Goal: Task Accomplishment & Management: Complete application form

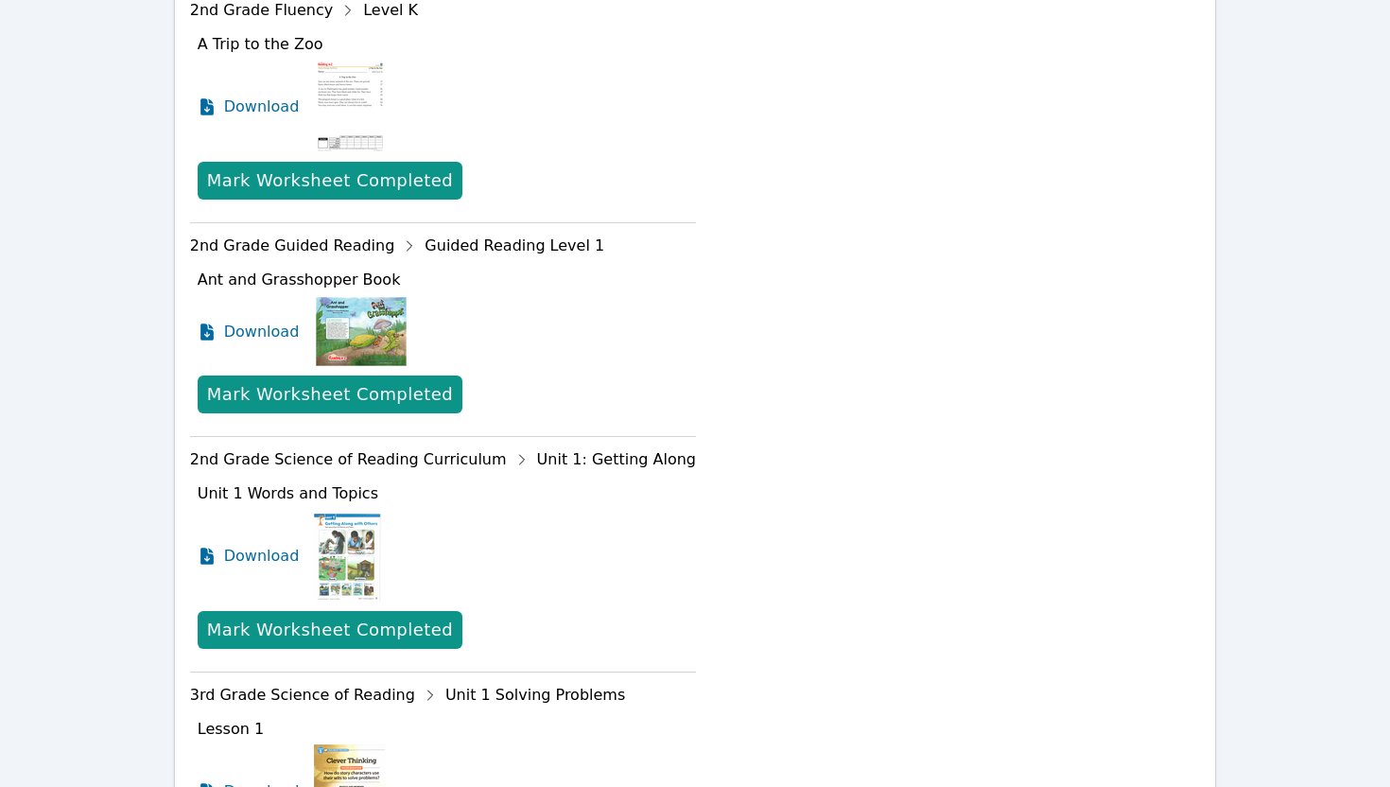
scroll to position [513, 0]
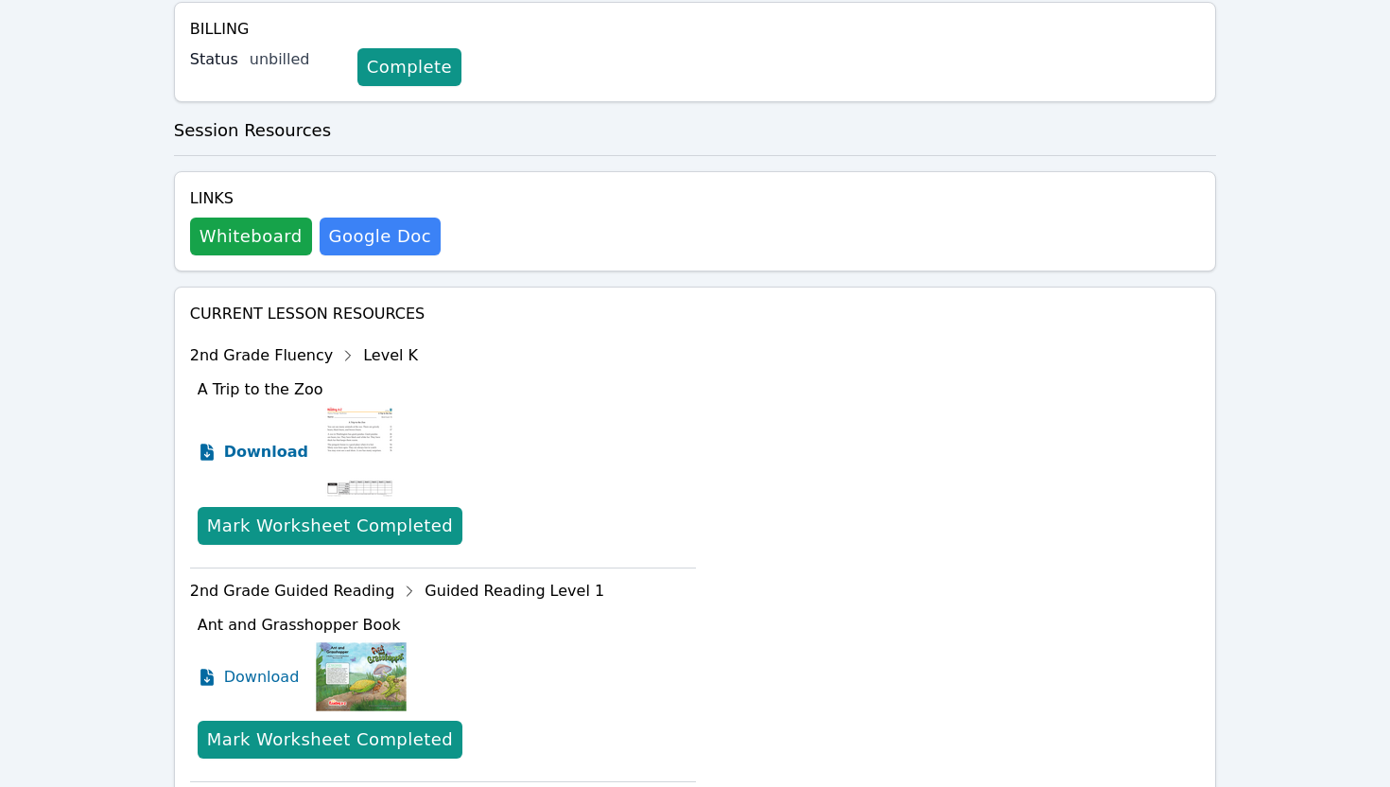
click at [271, 455] on span "Download" at bounding box center [266, 452] width 84 height 23
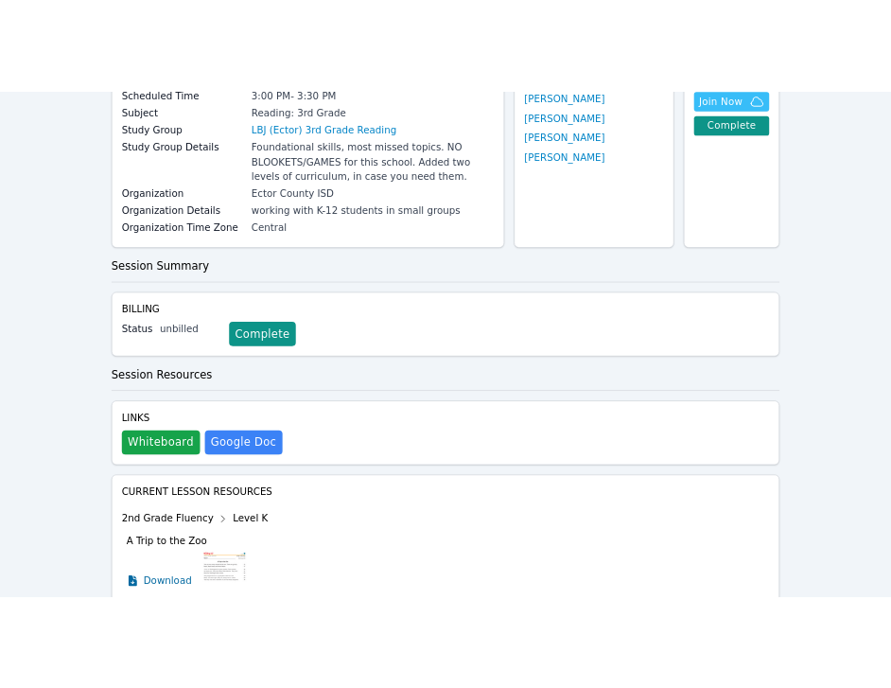
scroll to position [0, 0]
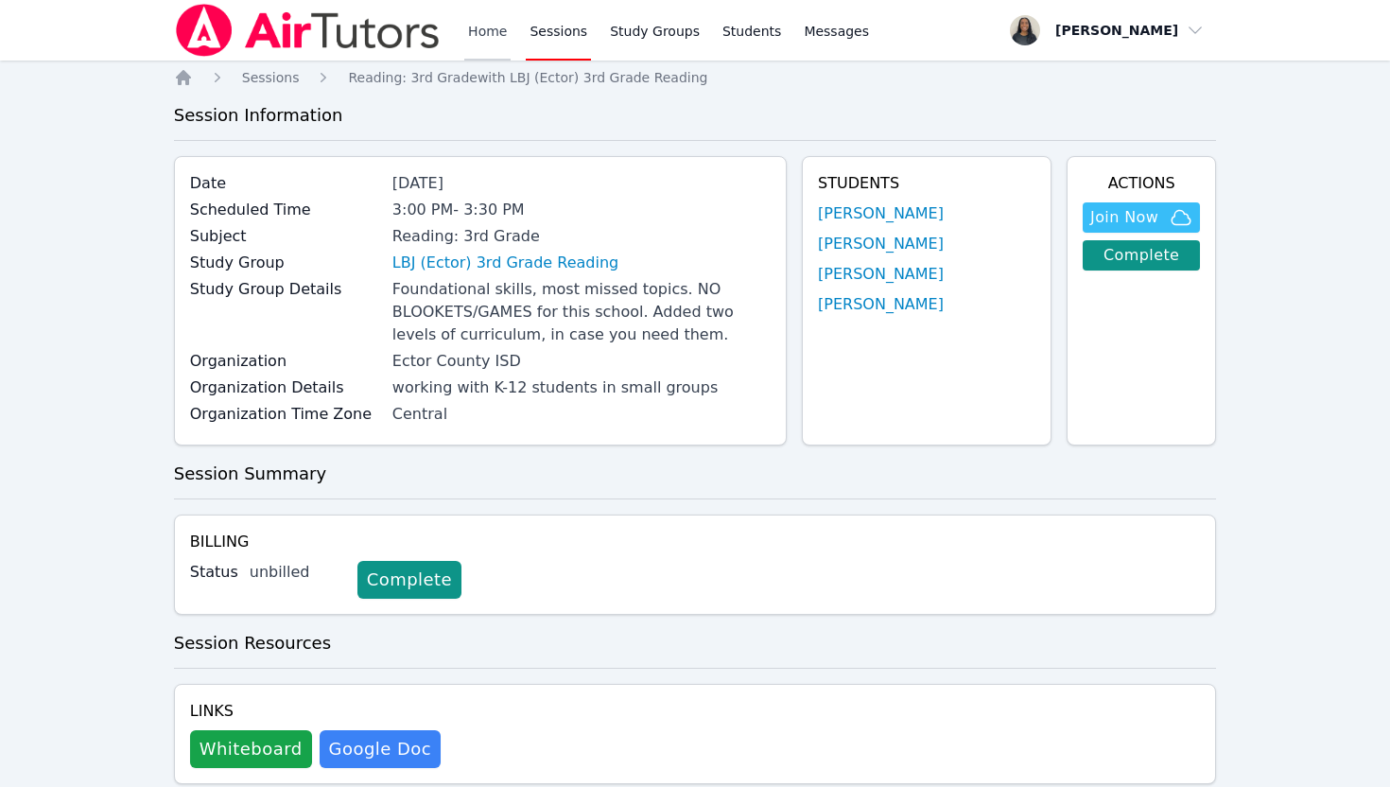
click at [470, 37] on link "Home" at bounding box center [487, 30] width 46 height 61
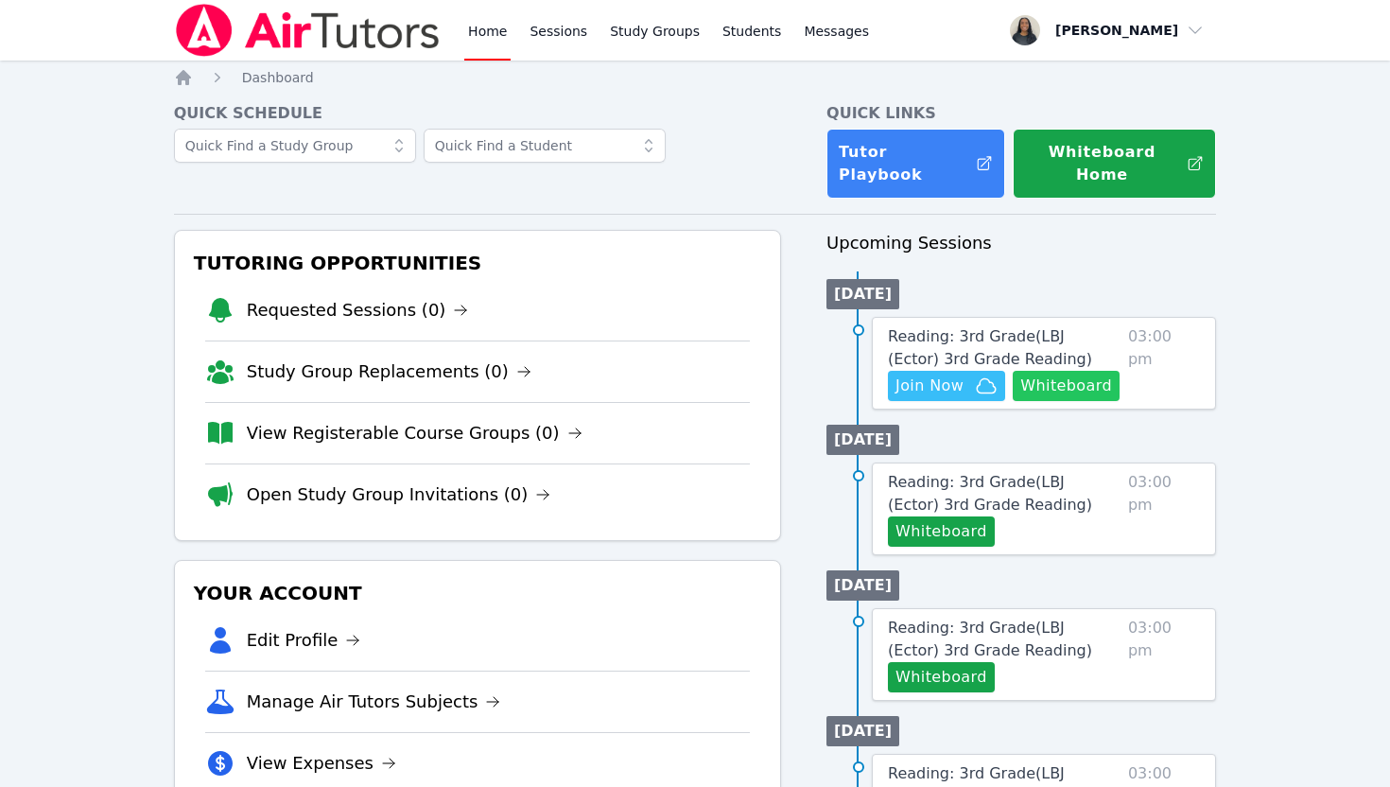
click at [1053, 371] on button "Whiteboard" at bounding box center [1066, 386] width 107 height 30
click at [930, 374] on span "Join Now" at bounding box center [930, 385] width 68 height 23
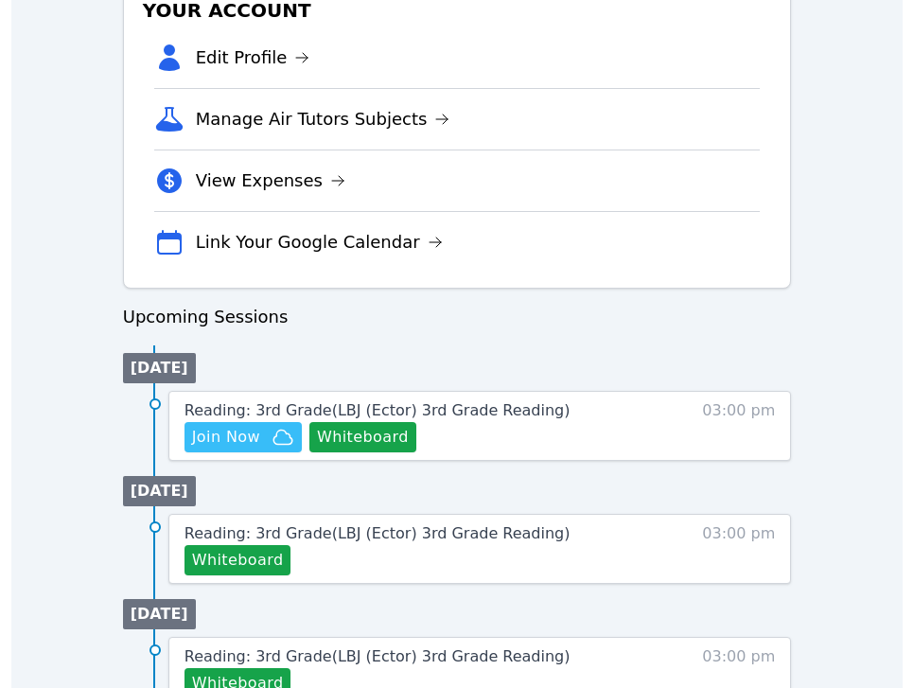
scroll to position [716, 0]
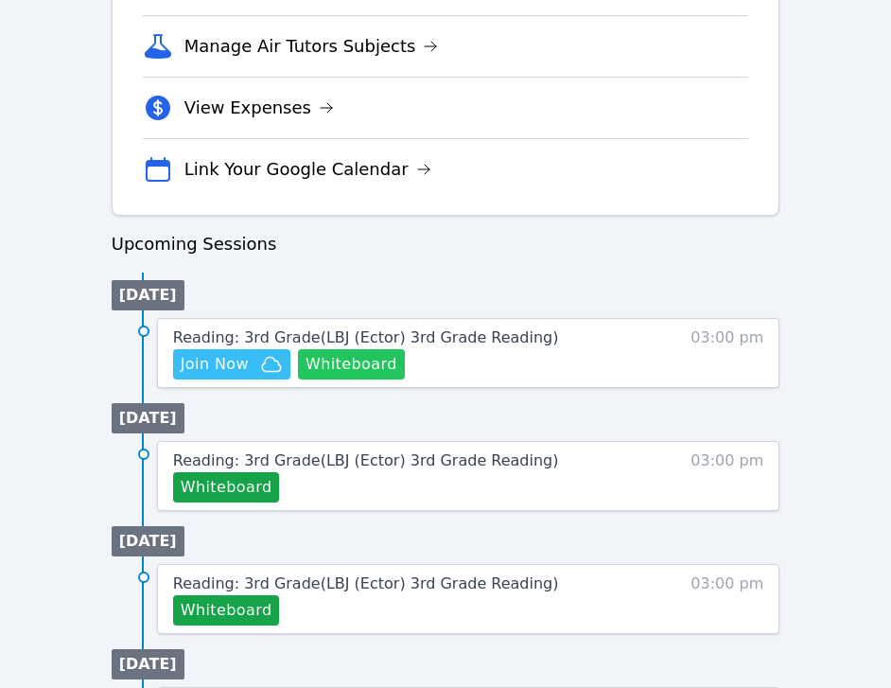
click at [377, 371] on button "Whiteboard" at bounding box center [351, 364] width 107 height 30
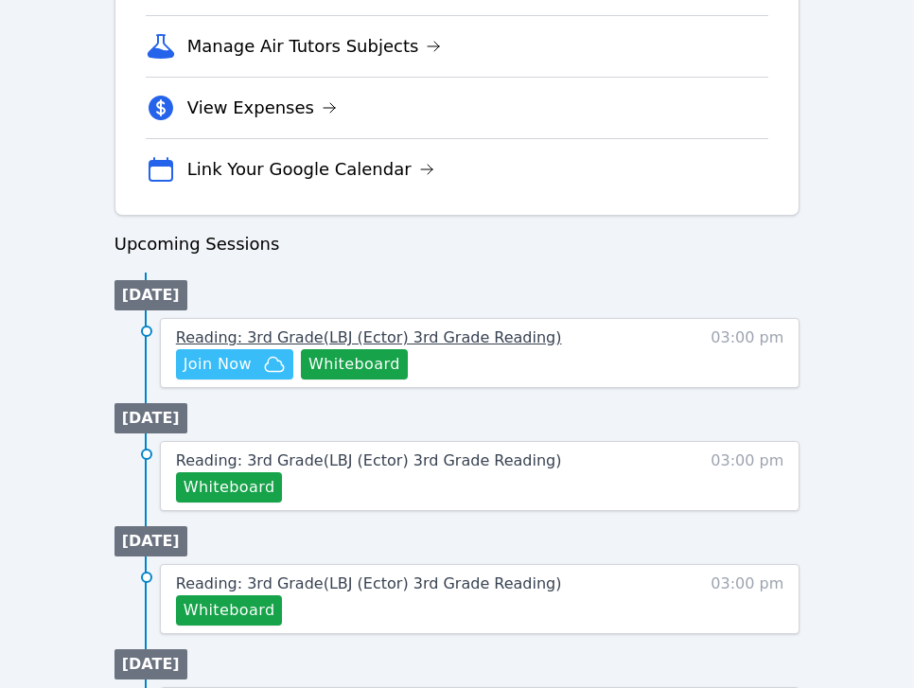
click at [293, 331] on span "Reading: 3rd Grade ( LBJ (Ector) 3rd Grade Reading )" at bounding box center [369, 337] width 386 height 18
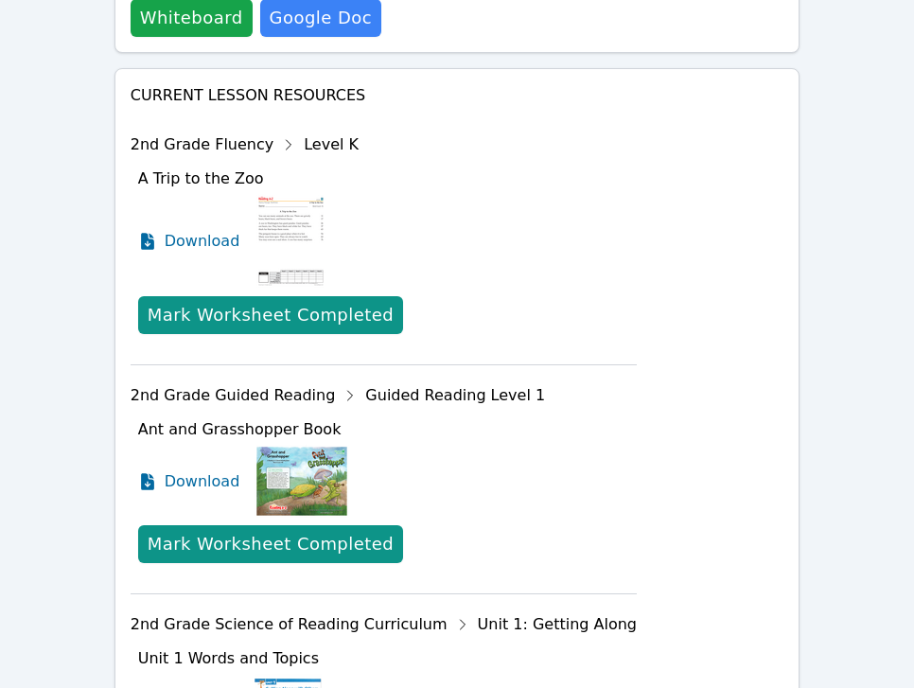
scroll to position [1147, 0]
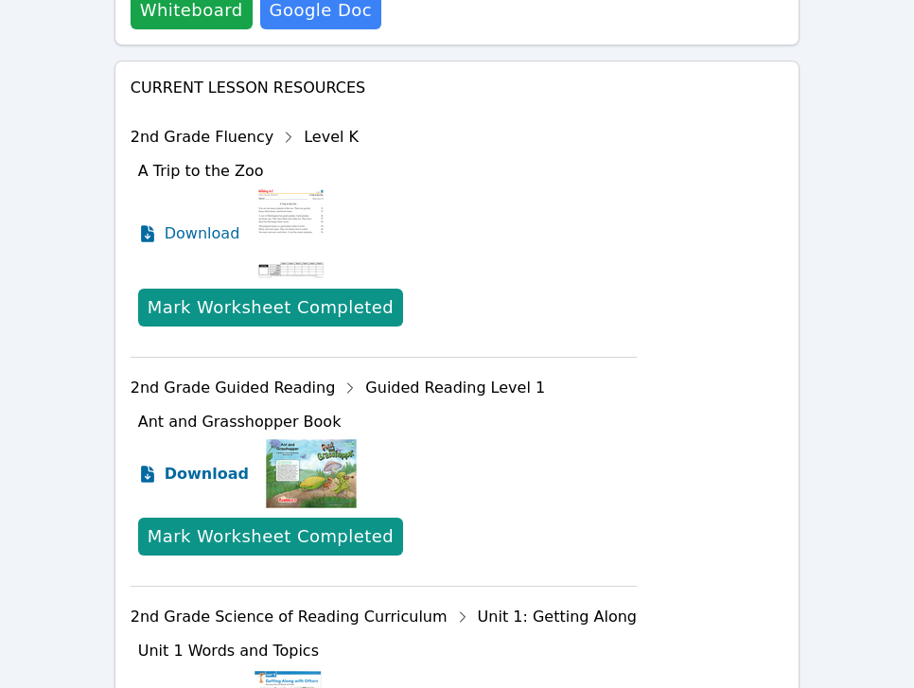
click at [197, 479] on span "Download" at bounding box center [207, 473] width 84 height 23
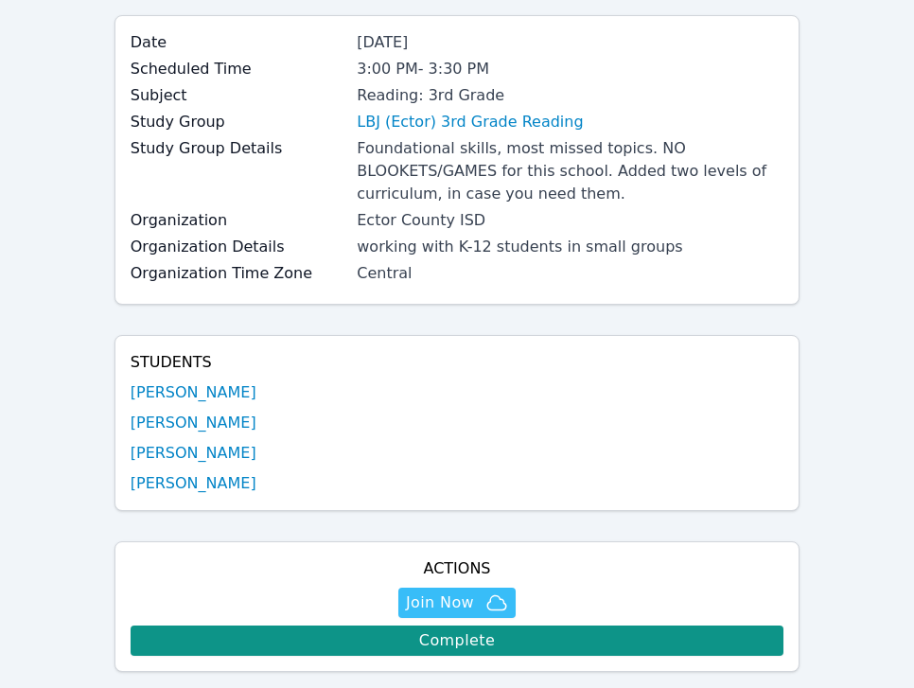
scroll to position [0, 0]
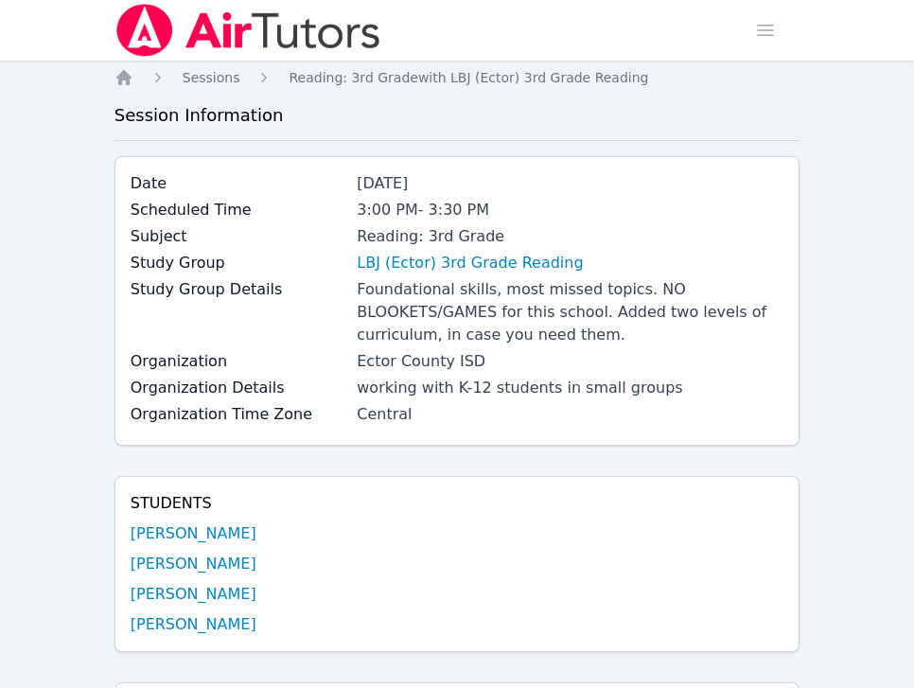
click at [193, 31] on img at bounding box center [248, 30] width 268 height 53
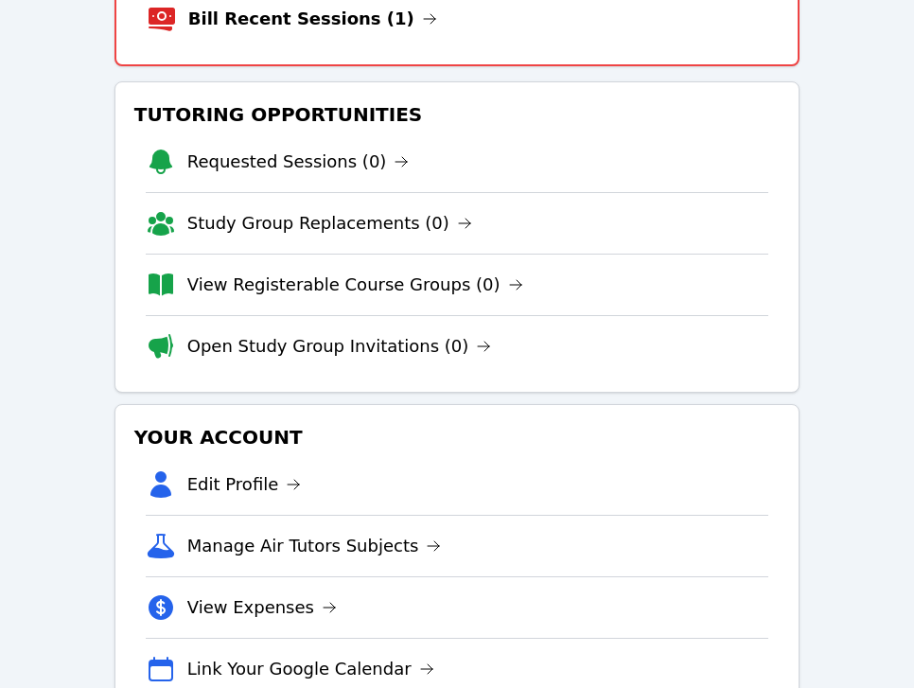
scroll to position [358, 0]
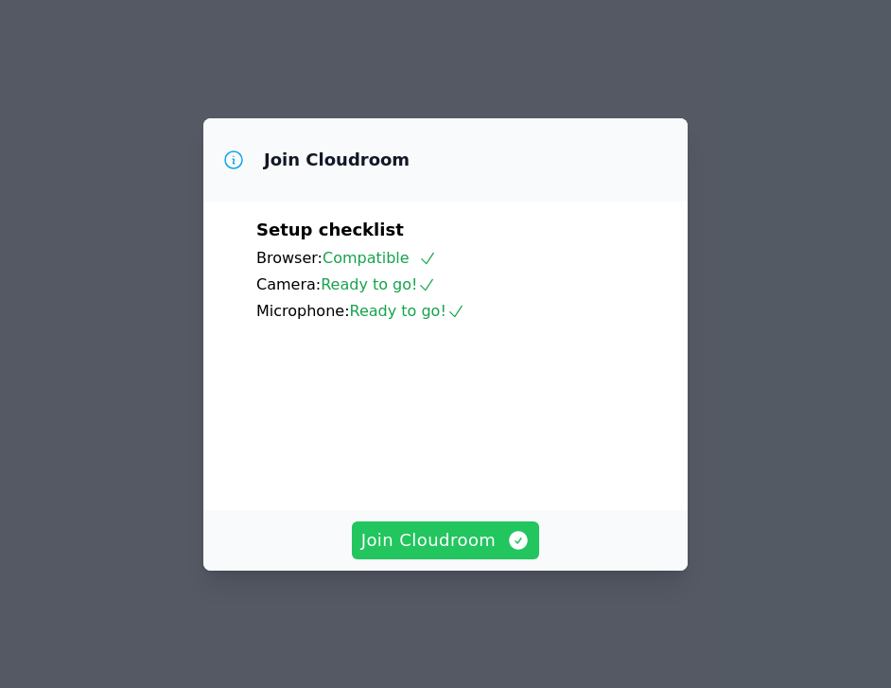
click at [395, 543] on span "Join Cloudroom" at bounding box center [445, 540] width 169 height 26
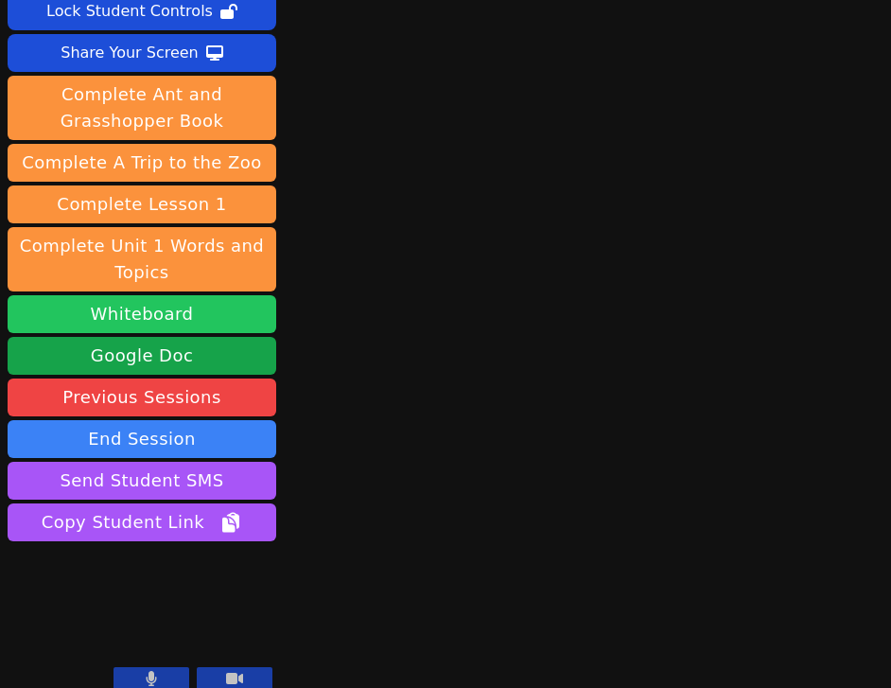
scroll to position [145, 0]
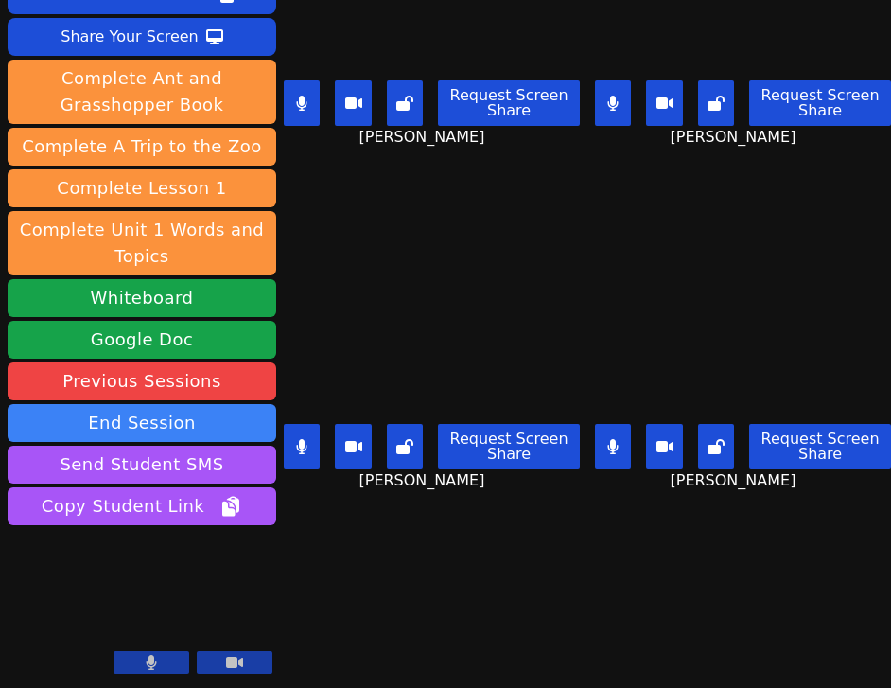
click at [675, 592] on div "Session starts in 00:01:26 Mute Students Disable Student Video Lock Student Con…" at bounding box center [445, 344] width 891 height 688
click at [309, 93] on button at bounding box center [302, 102] width 36 height 45
click at [600, 108] on button at bounding box center [613, 102] width 36 height 45
click at [636, 433] on div "Request Screen Share" at bounding box center [743, 446] width 296 height 45
click at [633, 434] on div "Request Screen Share" at bounding box center [743, 446] width 296 height 45
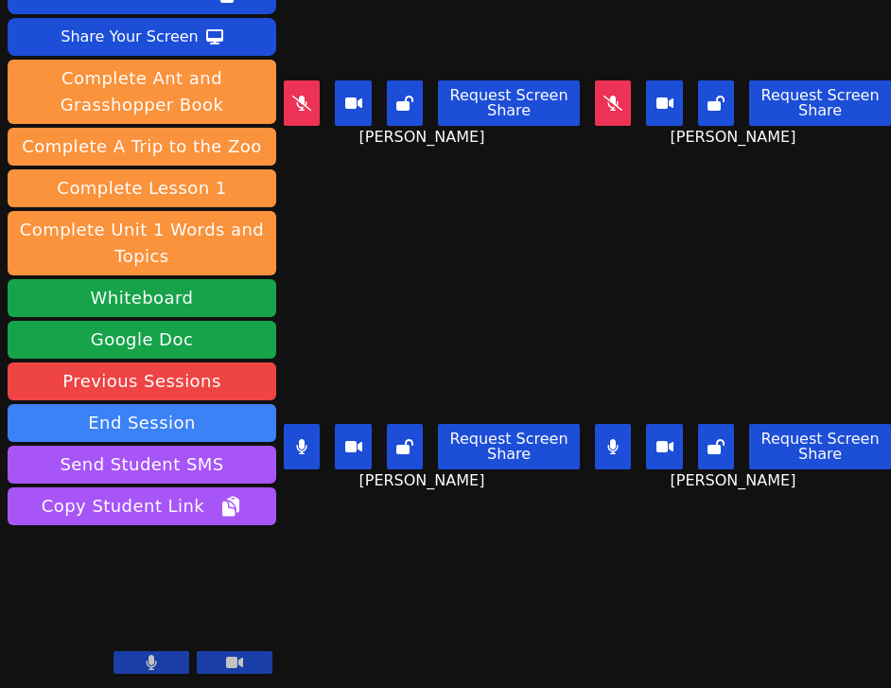
click at [619, 436] on button at bounding box center [613, 446] width 36 height 45
click at [302, 453] on icon at bounding box center [302, 446] width 10 height 15
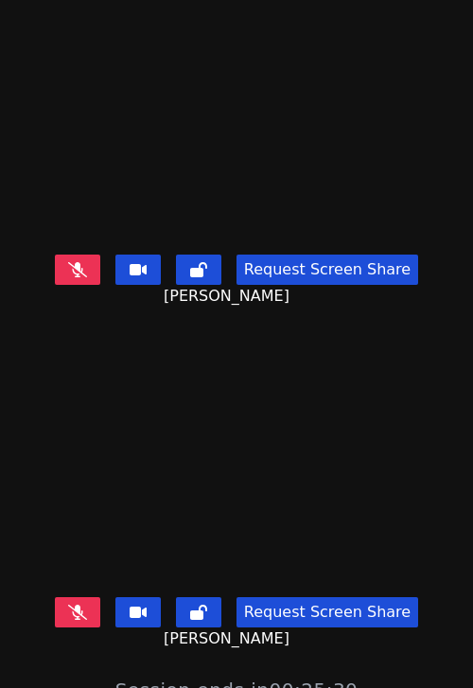
scroll to position [17, 0]
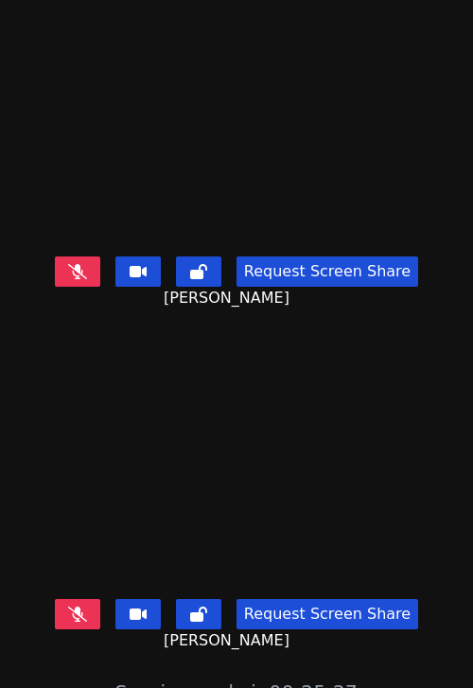
click at [87, 272] on icon at bounding box center [77, 271] width 19 height 15
click at [82, 274] on icon at bounding box center [77, 271] width 10 height 15
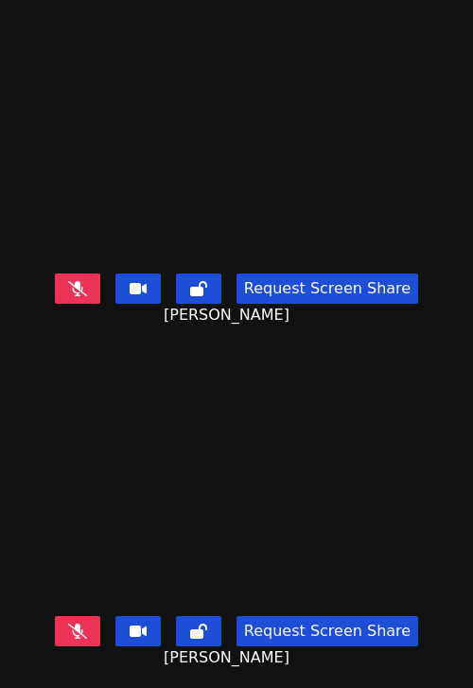
scroll to position [679, 0]
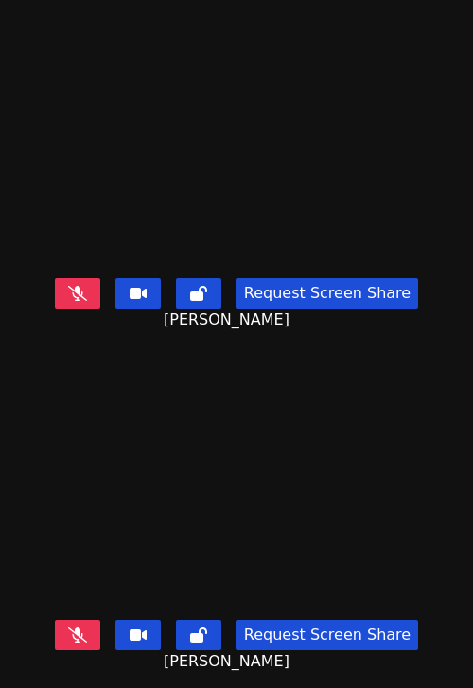
click at [95, 633] on button at bounding box center [77, 634] width 45 height 30
click at [82, 633] on icon at bounding box center [77, 634] width 10 height 15
click at [69, 297] on button at bounding box center [77, 293] width 45 height 30
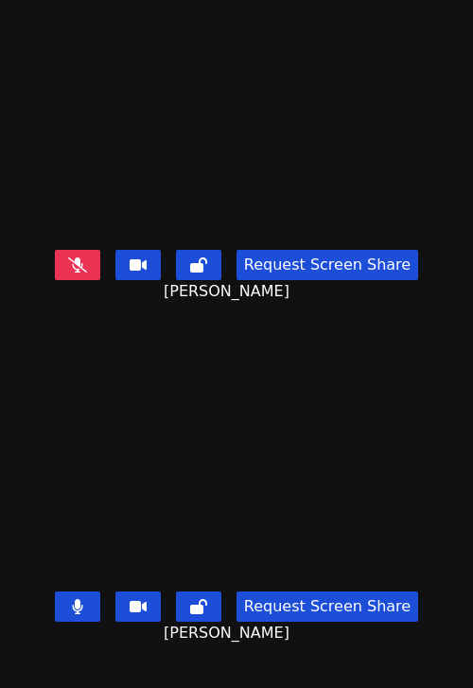
scroll to position [360, 0]
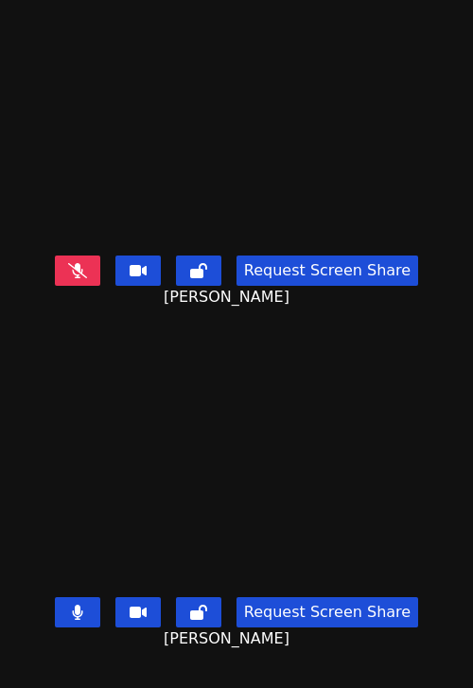
drag, startPoint x: 80, startPoint y: 608, endPoint x: 74, endPoint y: 599, distance: 11.5
click at [74, 599] on button at bounding box center [77, 612] width 45 height 30
click at [97, 269] on button at bounding box center [77, 270] width 45 height 30
click at [82, 617] on icon at bounding box center [77, 611] width 11 height 15
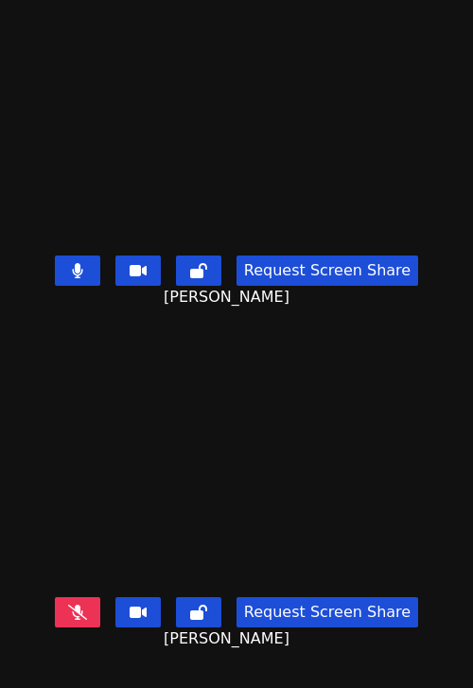
click at [82, 263] on icon at bounding box center [77, 270] width 10 height 15
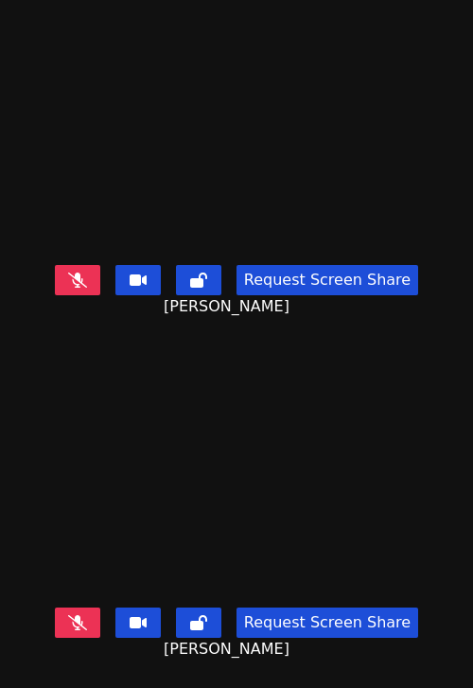
scroll to position [0, 0]
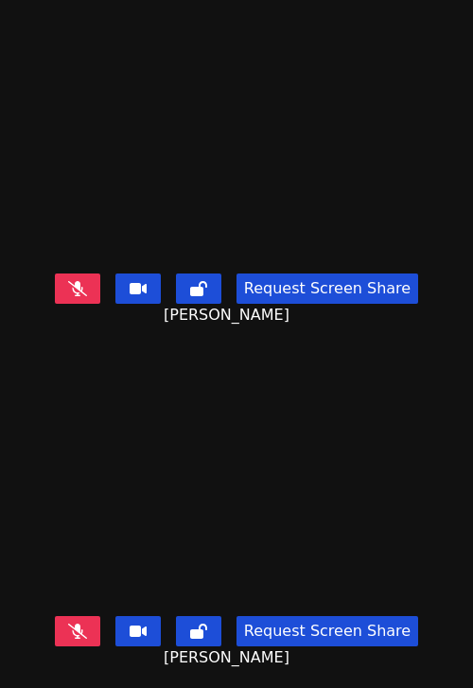
click at [66, 291] on button at bounding box center [77, 288] width 45 height 30
click at [100, 283] on button at bounding box center [77, 288] width 45 height 30
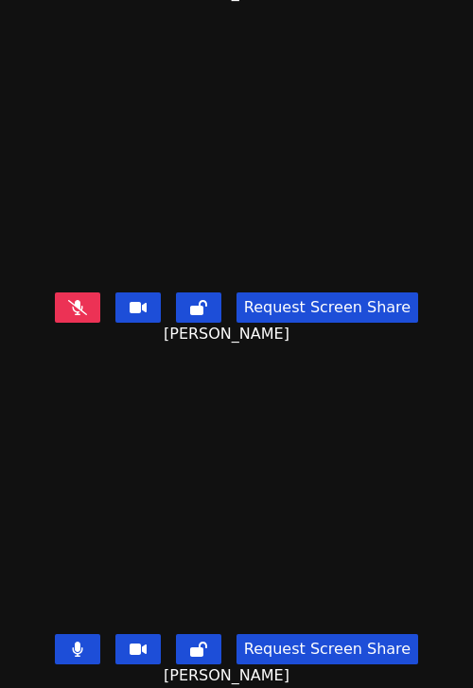
scroll to position [679, 0]
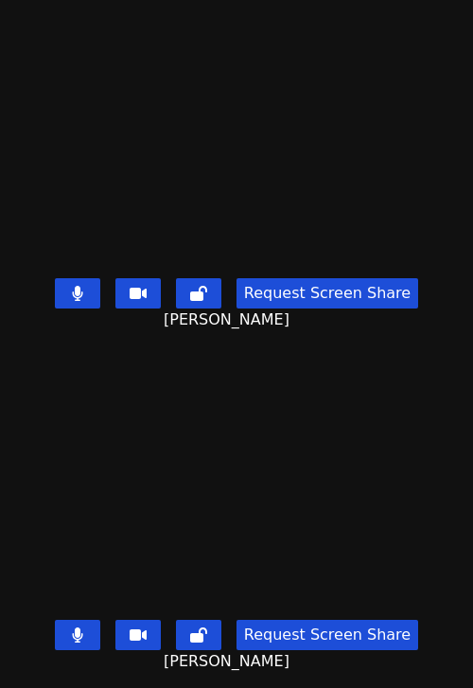
click at [83, 639] on icon at bounding box center [77, 634] width 11 height 15
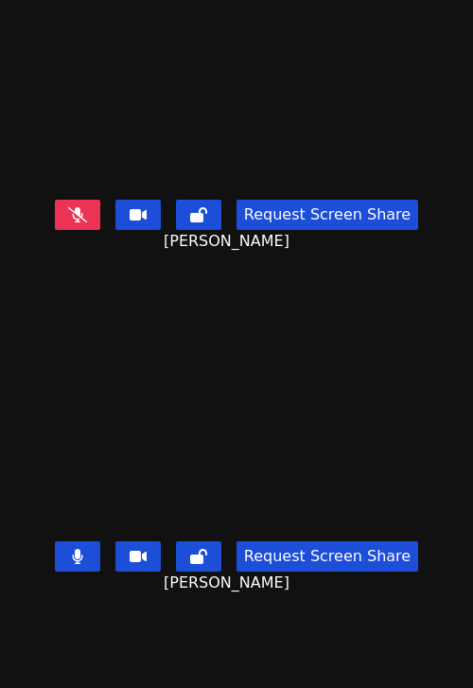
scroll to position [600, 0]
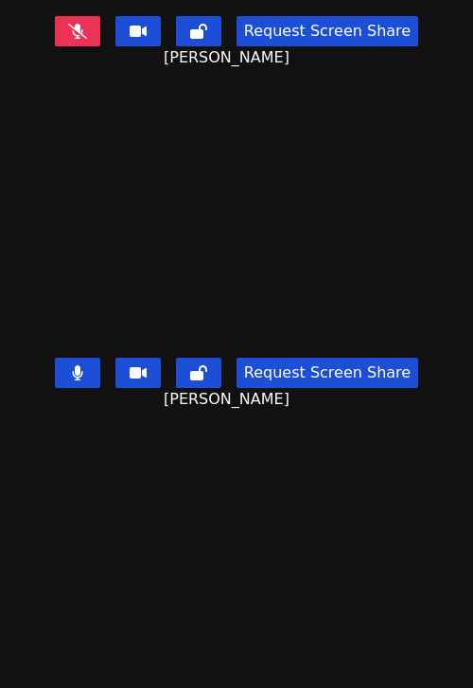
click at [105, 414] on div "Request Screen Share [PERSON_NAME]" at bounding box center [236, 388] width 473 height 76
click at [100, 379] on button at bounding box center [77, 372] width 45 height 30
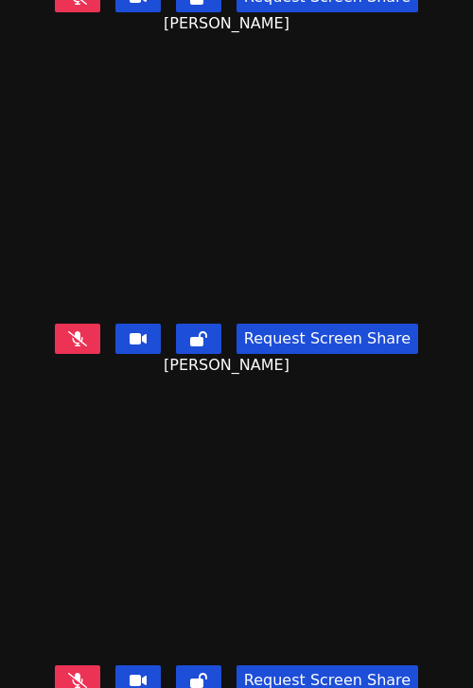
scroll to position [679, 0]
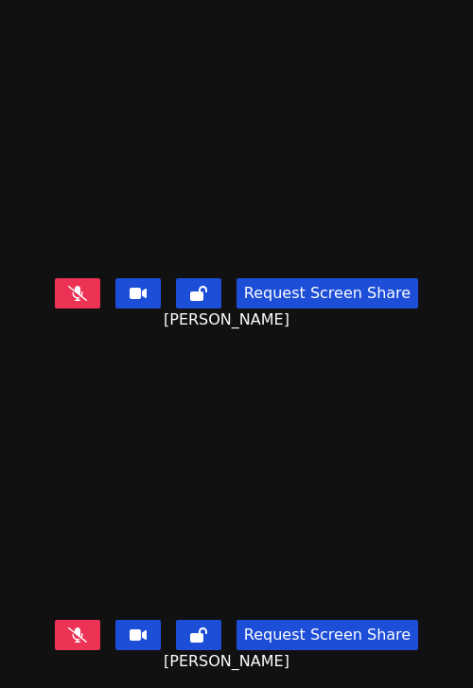
click at [65, 628] on button at bounding box center [77, 634] width 45 height 30
click at [75, 637] on button at bounding box center [77, 634] width 45 height 30
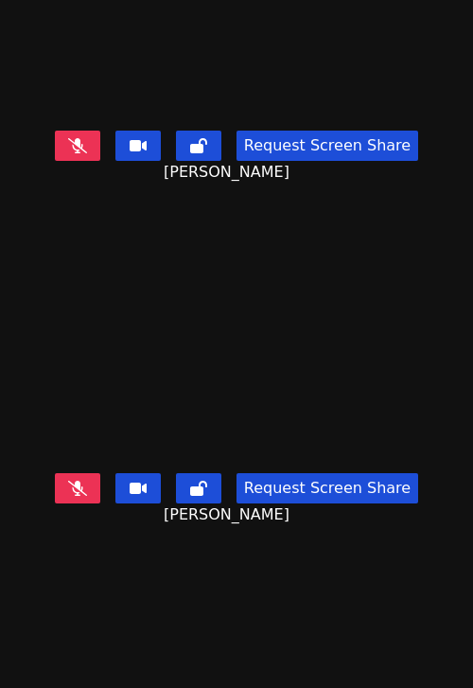
scroll to position [119, 0]
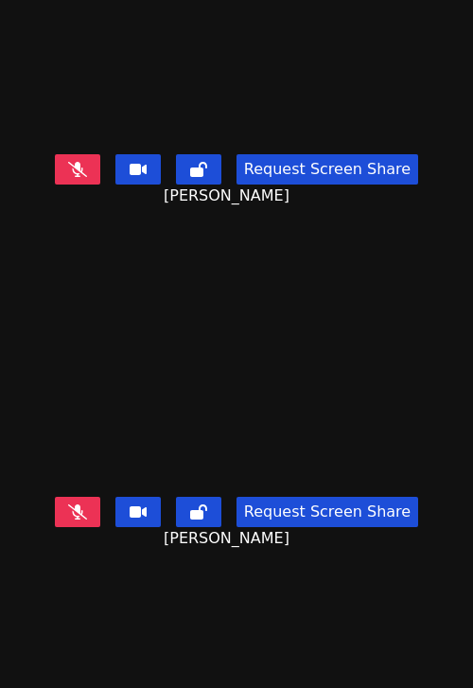
click at [94, 508] on button at bounding box center [77, 511] width 45 height 30
click at [82, 507] on icon at bounding box center [77, 511] width 10 height 15
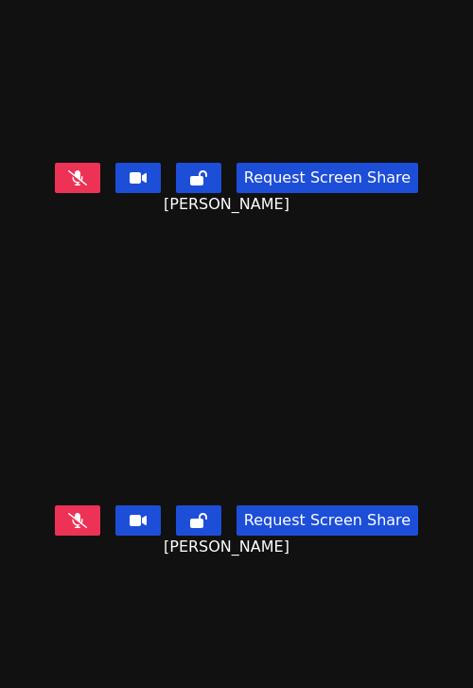
scroll to position [663, 0]
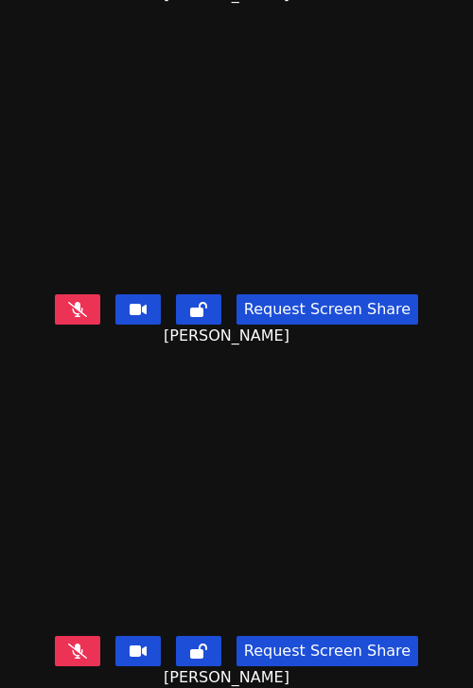
click at [87, 305] on icon at bounding box center [77, 309] width 19 height 15
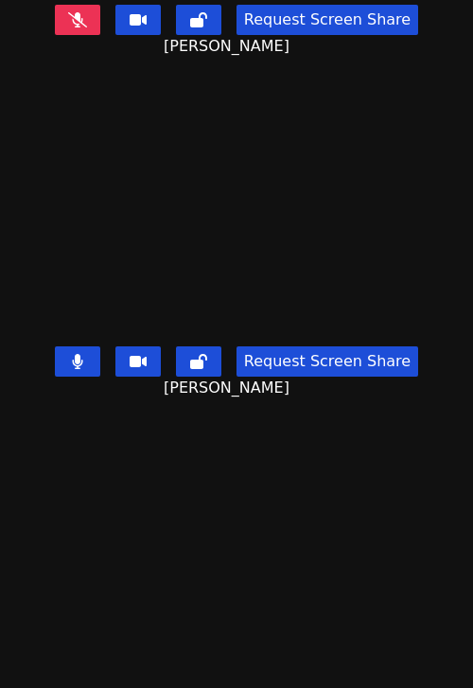
scroll to position [531, 0]
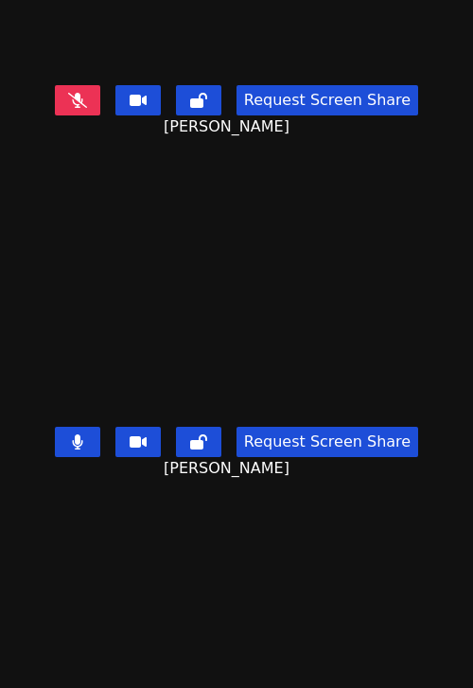
click at [82, 438] on icon at bounding box center [77, 441] width 10 height 15
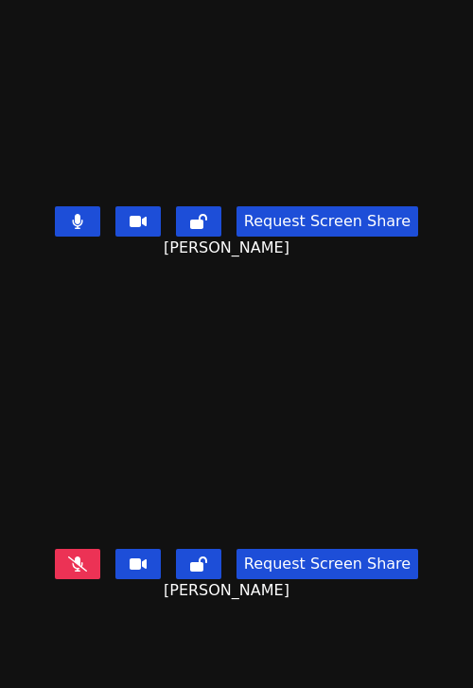
scroll to position [0, 0]
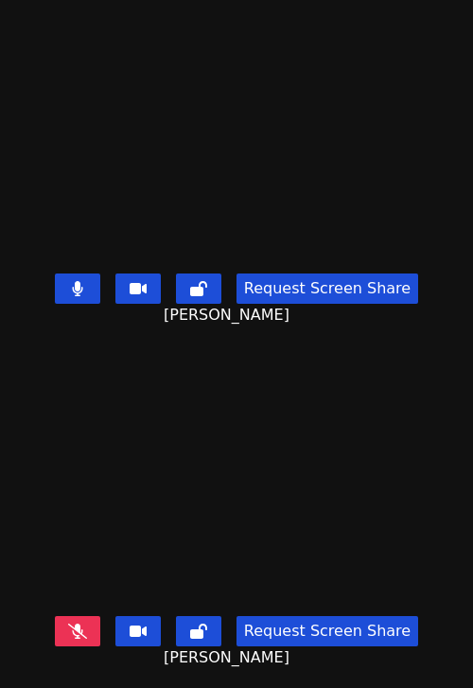
click at [78, 281] on button at bounding box center [77, 288] width 45 height 30
click at [81, 286] on icon at bounding box center [77, 288] width 19 height 15
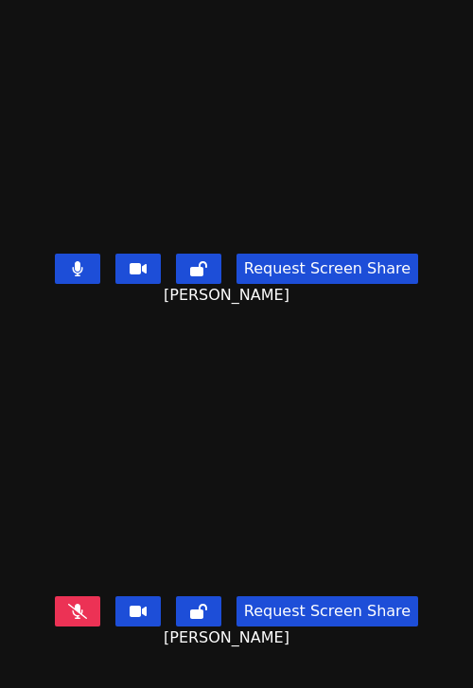
scroll to position [17, 0]
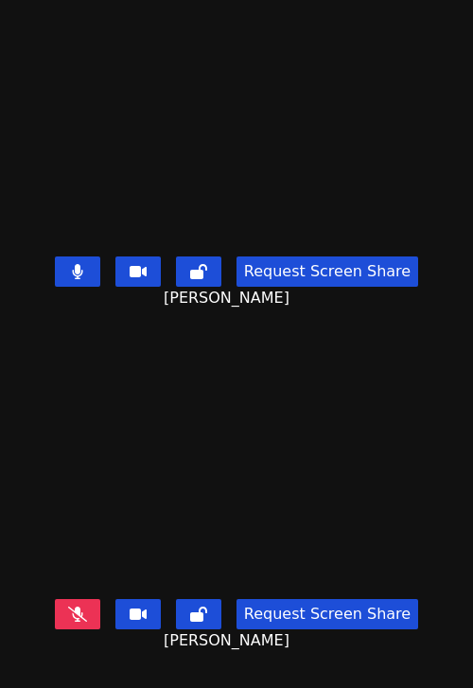
click at [75, 271] on button at bounding box center [77, 271] width 45 height 30
click at [87, 607] on icon at bounding box center [77, 613] width 19 height 15
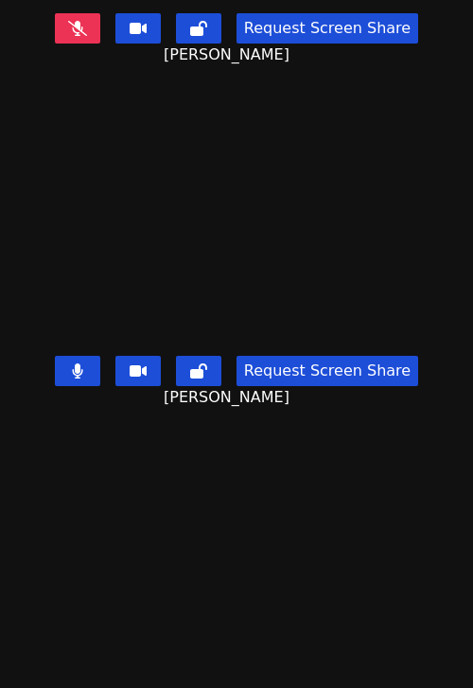
scroll to position [263, 0]
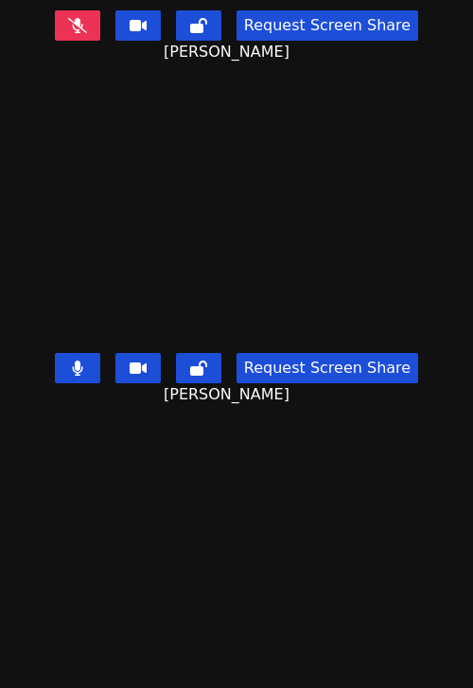
click at [57, 368] on div "Request Screen Share [PERSON_NAME]" at bounding box center [236, 383] width 473 height 76
click at [68, 369] on button at bounding box center [77, 368] width 45 height 30
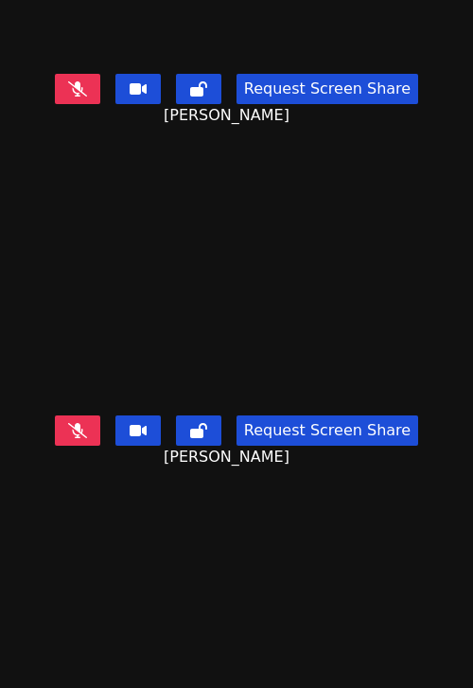
scroll to position [679, 0]
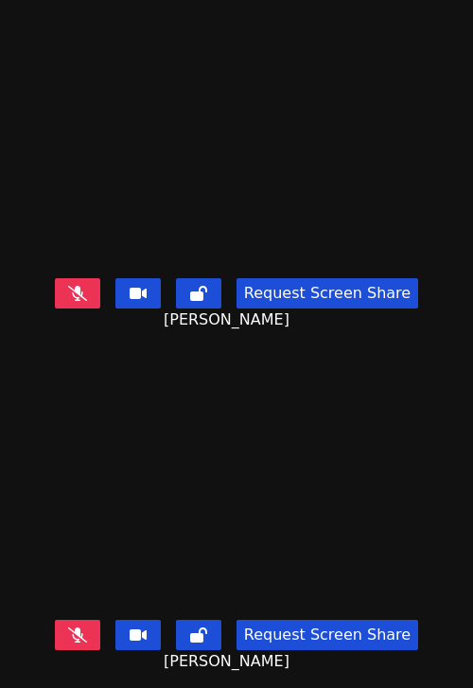
click at [87, 640] on icon at bounding box center [77, 634] width 19 height 15
click at [90, 646] on button at bounding box center [77, 634] width 45 height 30
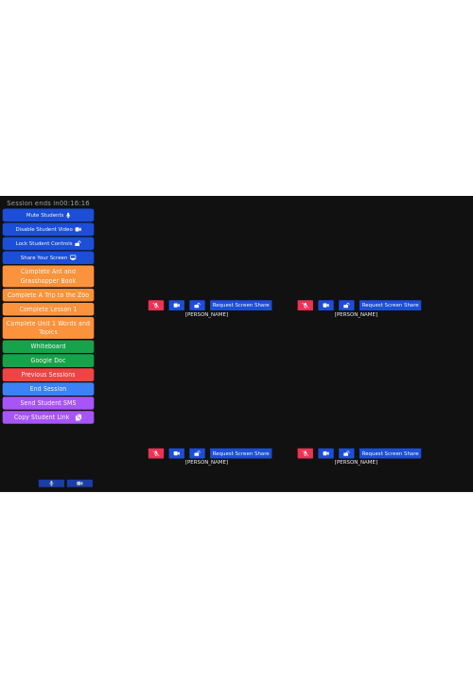
scroll to position [0, 0]
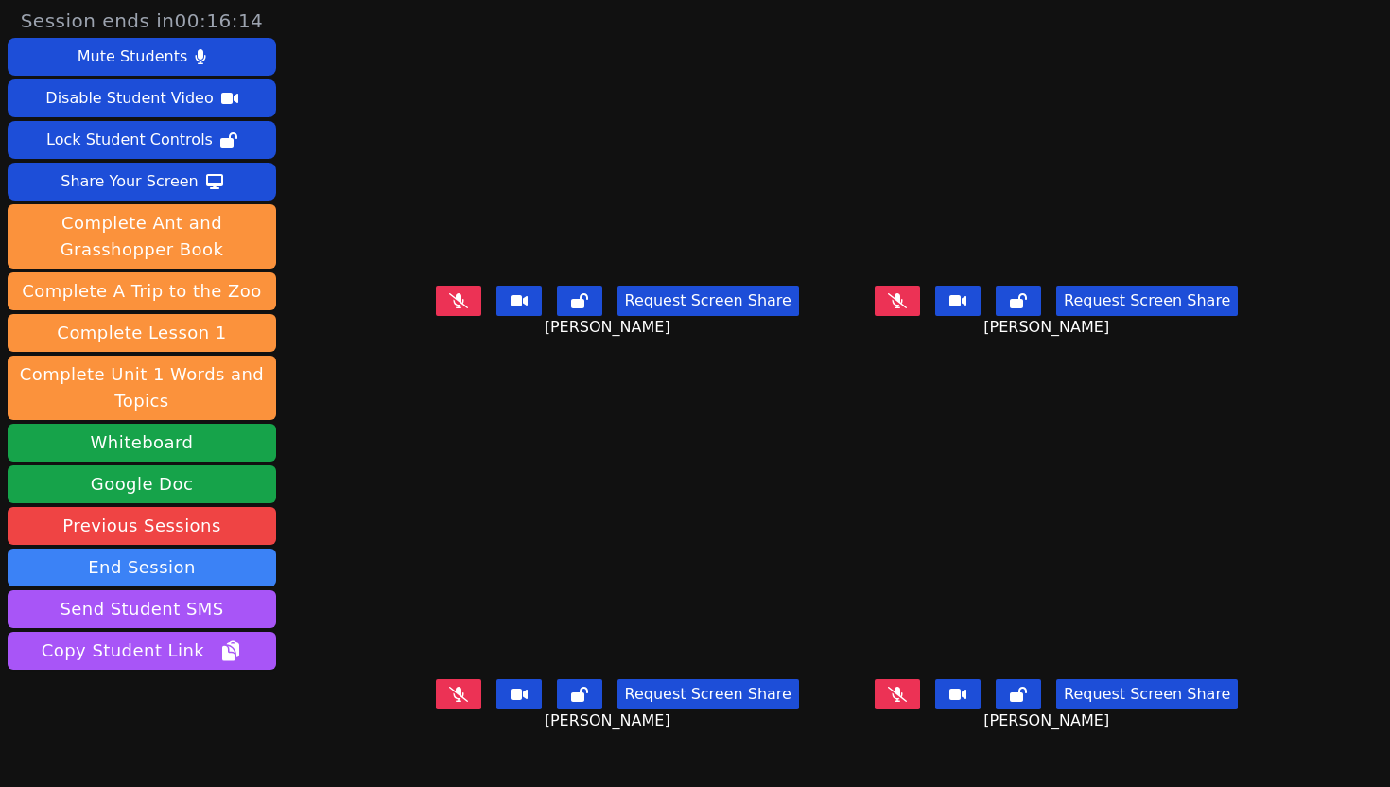
click at [920, 316] on button at bounding box center [897, 301] width 45 height 30
click at [453, 308] on icon at bounding box center [458, 300] width 11 height 15
click at [920, 709] on button at bounding box center [897, 694] width 45 height 30
click at [903, 702] on icon at bounding box center [897, 694] width 11 height 15
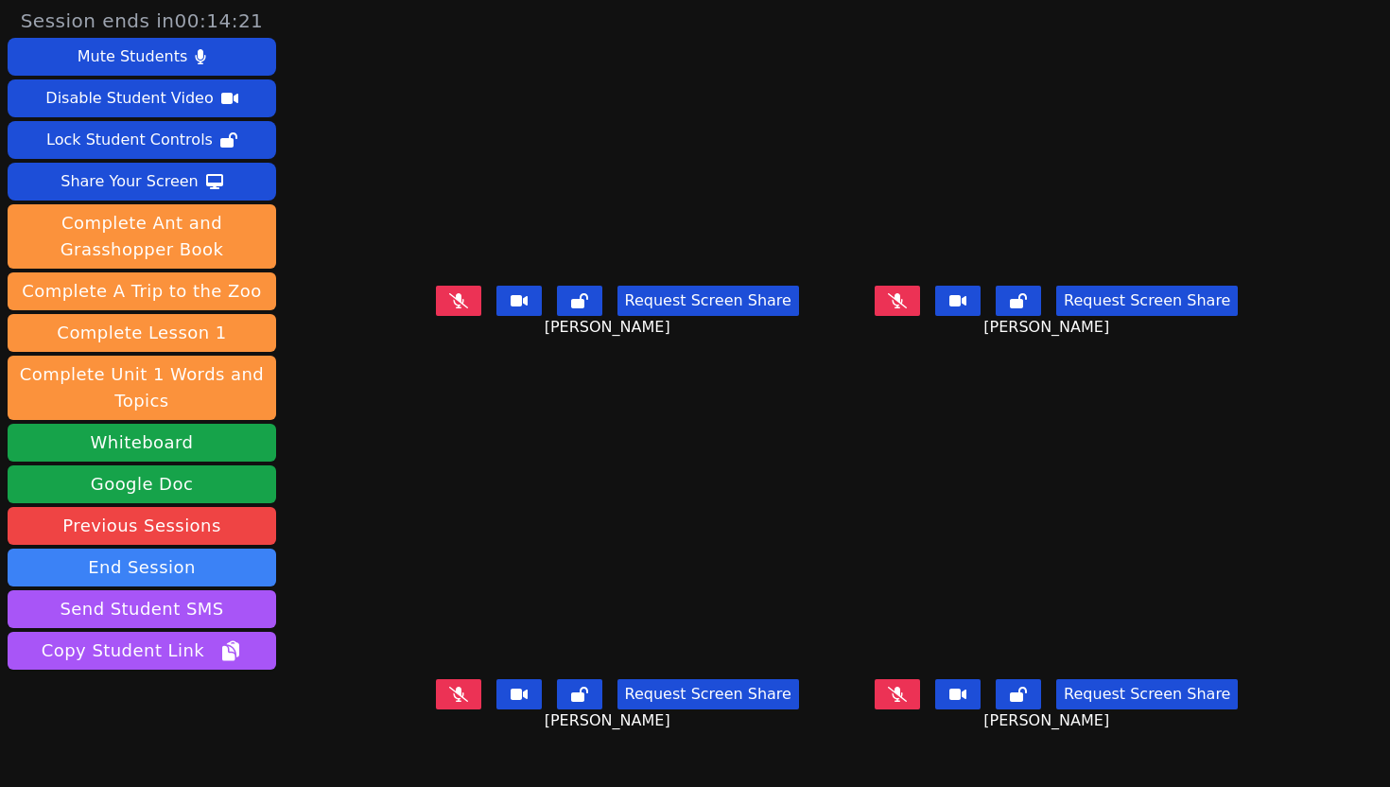
click at [449, 702] on icon at bounding box center [458, 694] width 19 height 15
click at [436, 709] on button at bounding box center [458, 694] width 45 height 30
click at [955, 740] on div "Request Screen Share [PERSON_NAME]" at bounding box center [1056, 709] width 425 height 76
click at [907, 702] on icon at bounding box center [897, 694] width 19 height 15
click at [920, 709] on button at bounding box center [897, 694] width 45 height 30
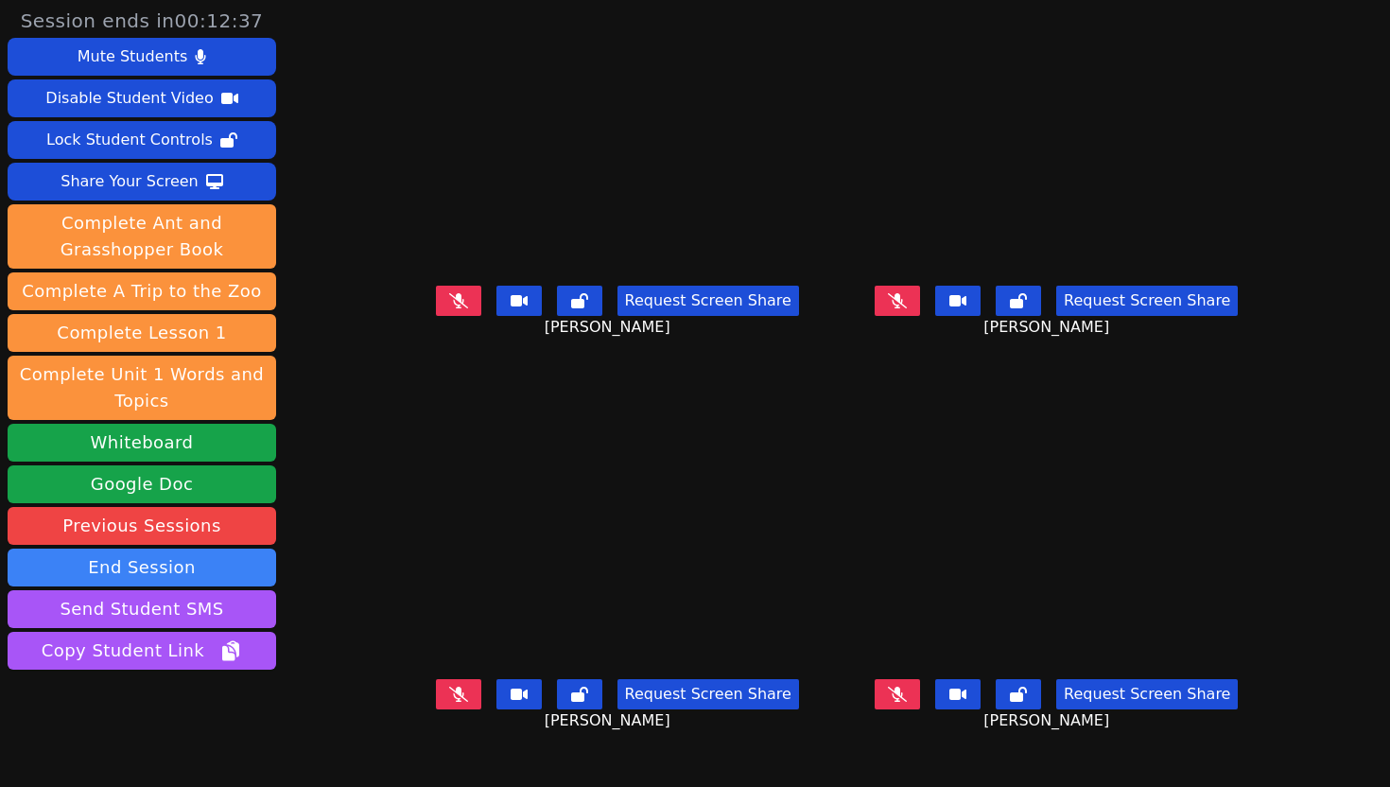
click at [449, 308] on icon at bounding box center [458, 300] width 19 height 15
click at [436, 316] on button at bounding box center [458, 301] width 45 height 30
click at [907, 308] on icon at bounding box center [897, 300] width 19 height 15
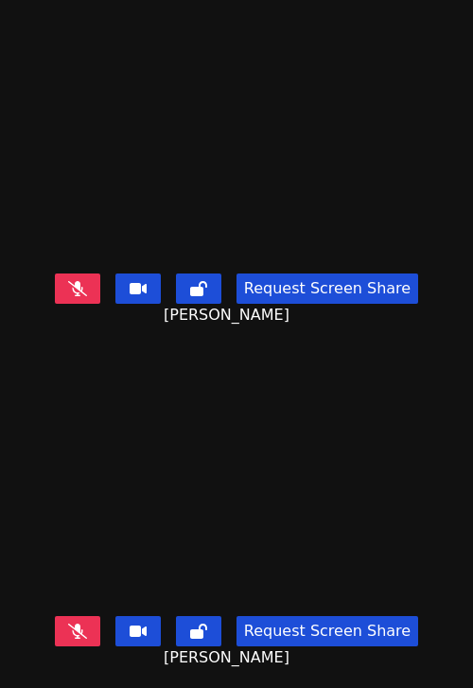
click at [97, 287] on button at bounding box center [77, 288] width 45 height 30
click at [91, 282] on button at bounding box center [77, 288] width 45 height 30
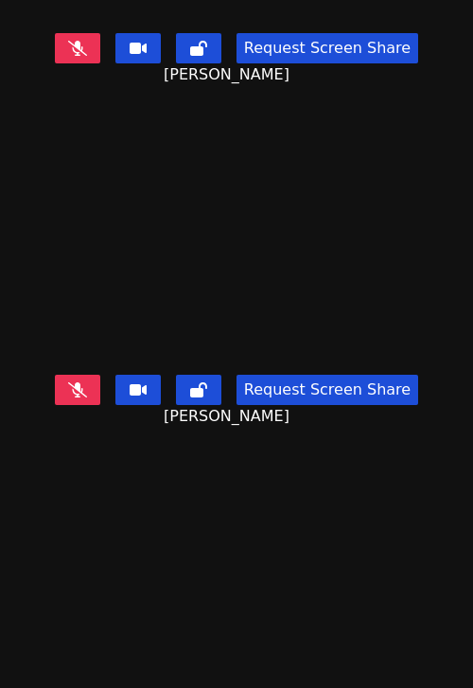
scroll to position [679, 0]
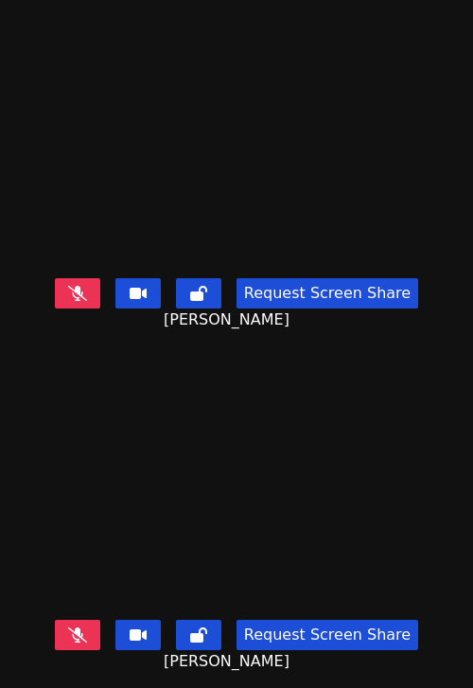
click at [87, 635] on icon at bounding box center [77, 634] width 19 height 15
click at [83, 634] on icon at bounding box center [77, 634] width 11 height 15
click at [87, 288] on icon at bounding box center [77, 293] width 19 height 15
click at [87, 633] on icon at bounding box center [77, 634] width 19 height 15
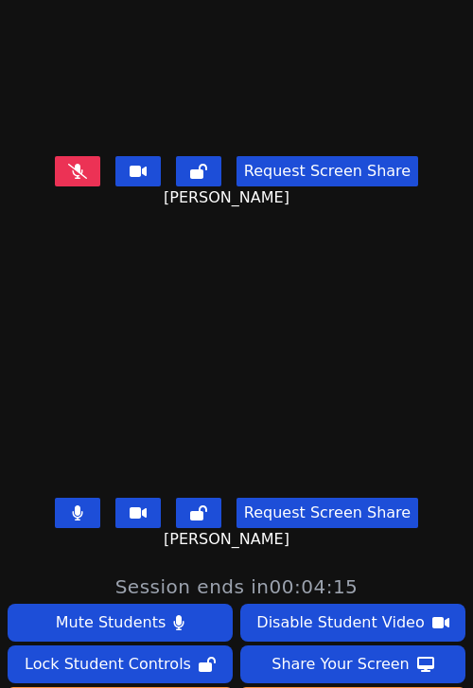
click at [74, 514] on button at bounding box center [77, 512] width 45 height 30
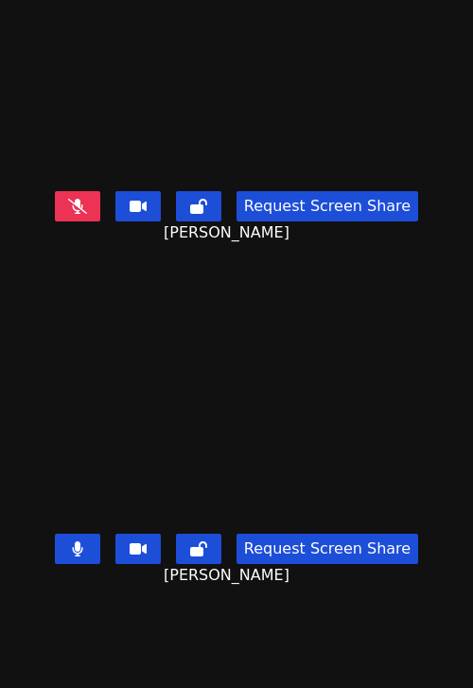
scroll to position [79, 0]
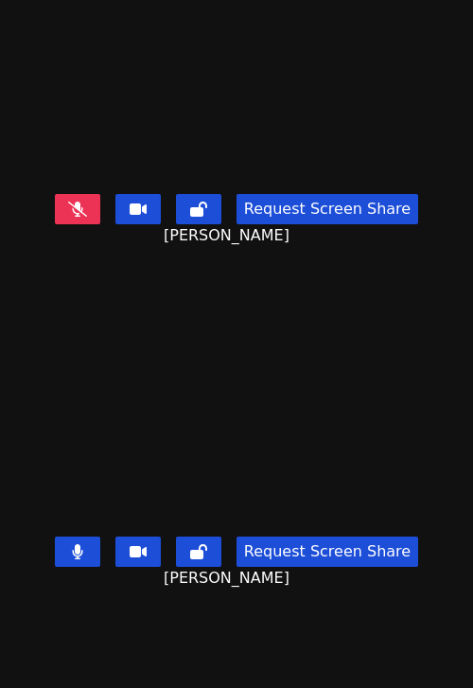
click at [86, 539] on button at bounding box center [77, 551] width 45 height 30
click at [87, 552] on icon at bounding box center [77, 551] width 19 height 15
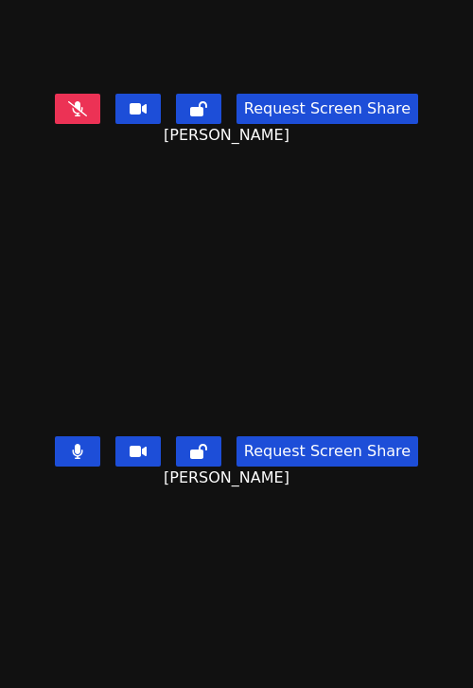
scroll to position [392, 0]
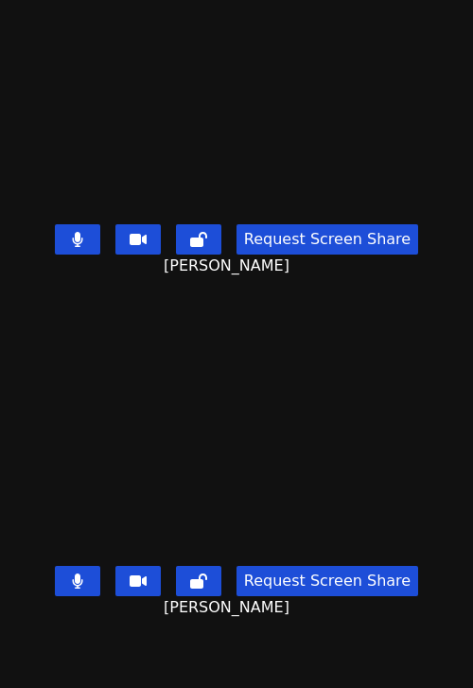
click at [75, 585] on button at bounding box center [77, 581] width 45 height 30
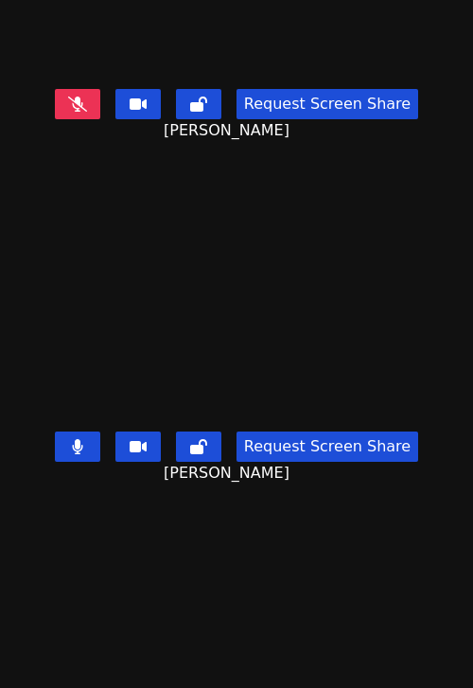
scroll to position [188, 0]
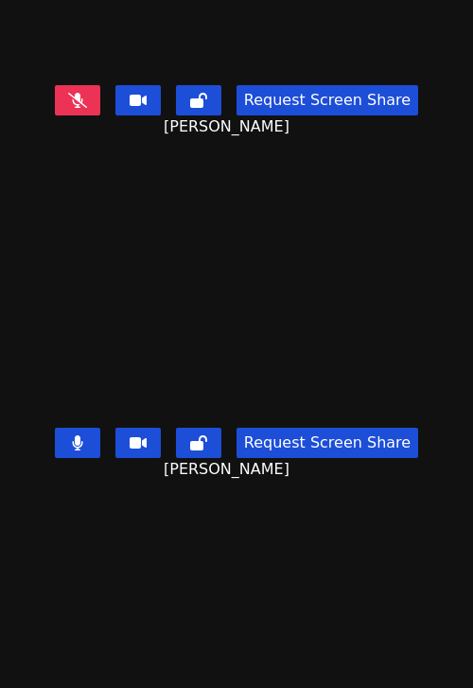
click at [75, 449] on button at bounding box center [77, 442] width 45 height 30
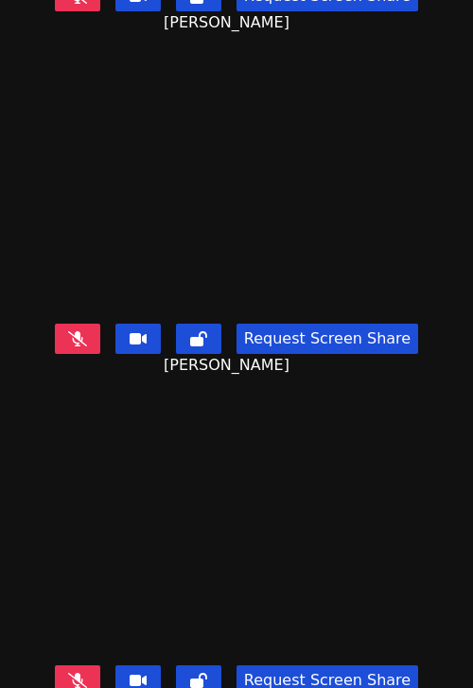
scroll to position [0, 0]
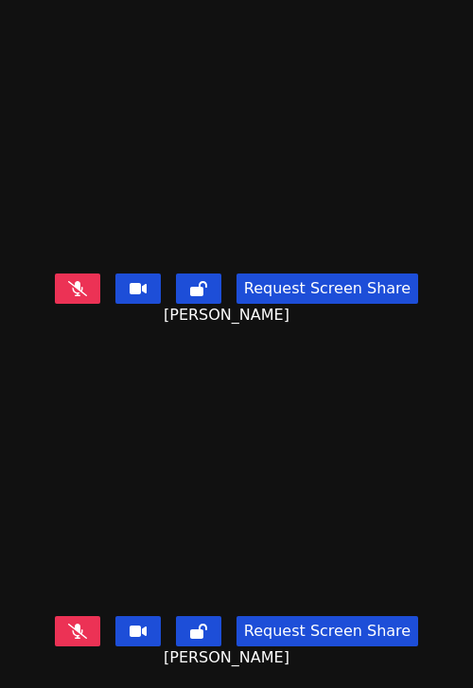
click at [79, 286] on icon at bounding box center [77, 288] width 19 height 15
click at [72, 287] on button at bounding box center [77, 288] width 45 height 30
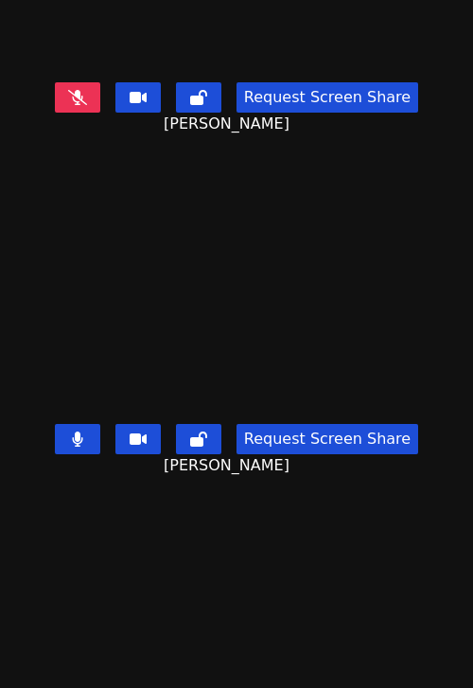
scroll to position [533, 0]
click at [83, 444] on icon at bounding box center [77, 438] width 11 height 15
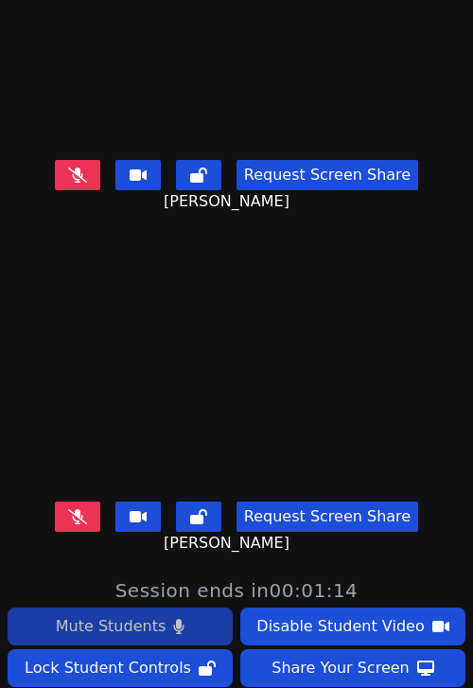
scroll to position [130, 0]
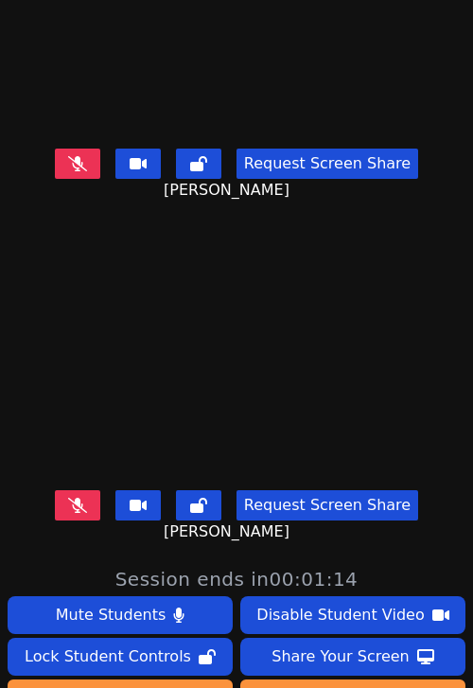
click at [78, 505] on icon at bounding box center [77, 504] width 19 height 15
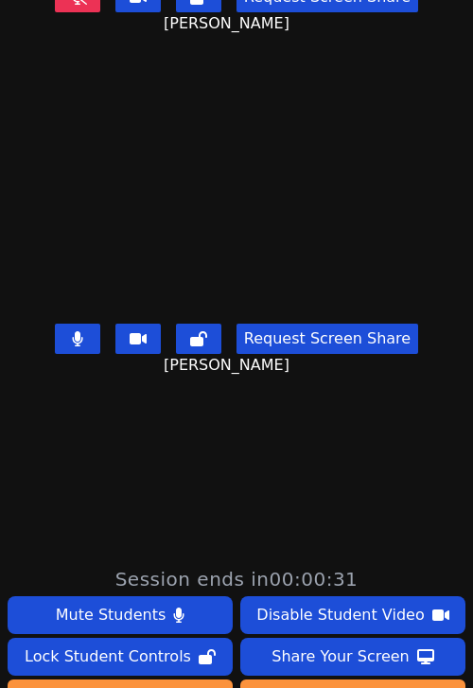
scroll to position [679, 0]
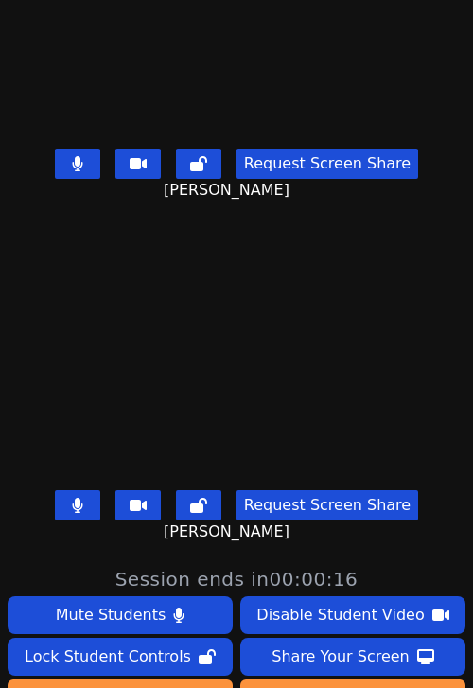
click at [95, 163] on button at bounding box center [77, 163] width 45 height 30
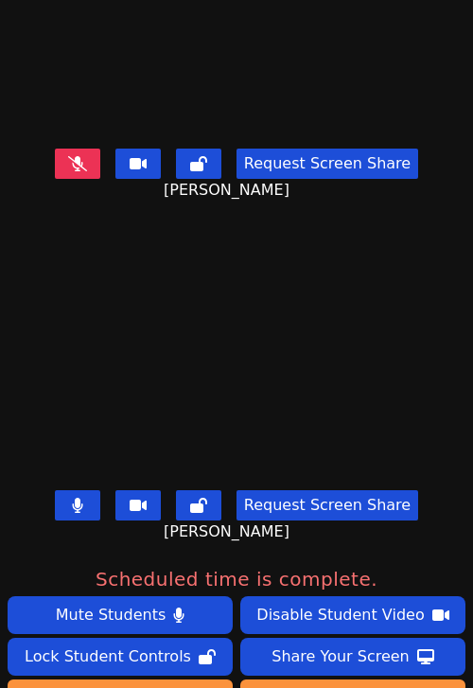
click at [82, 507] on icon at bounding box center [77, 504] width 10 height 15
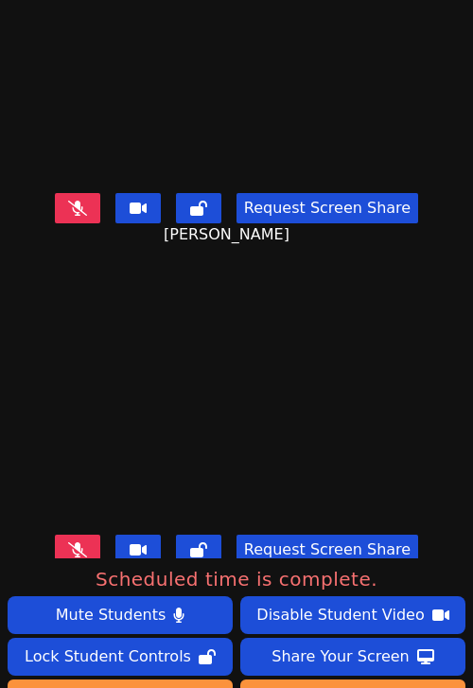
scroll to position [619, 0]
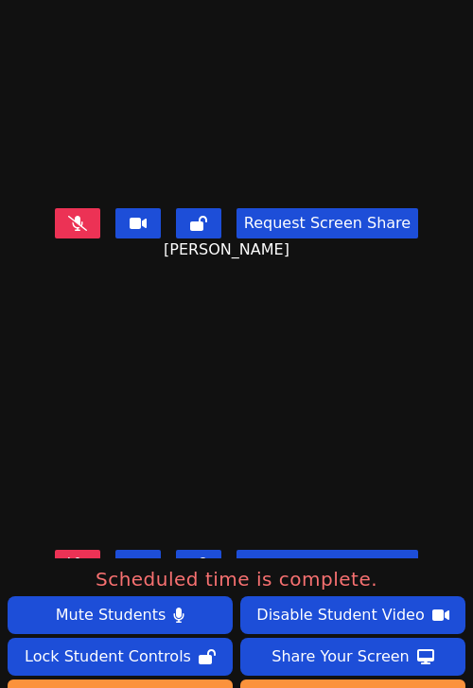
click at [87, 216] on icon at bounding box center [77, 223] width 19 height 15
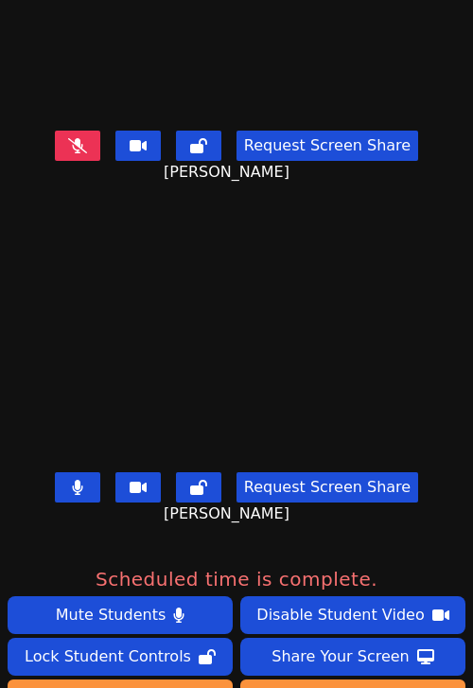
scroll to position [348, 0]
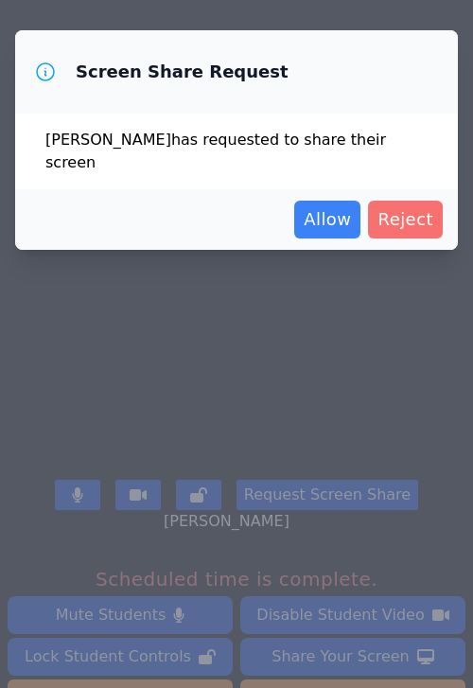
click at [385, 206] on span "Reject" at bounding box center [405, 219] width 56 height 26
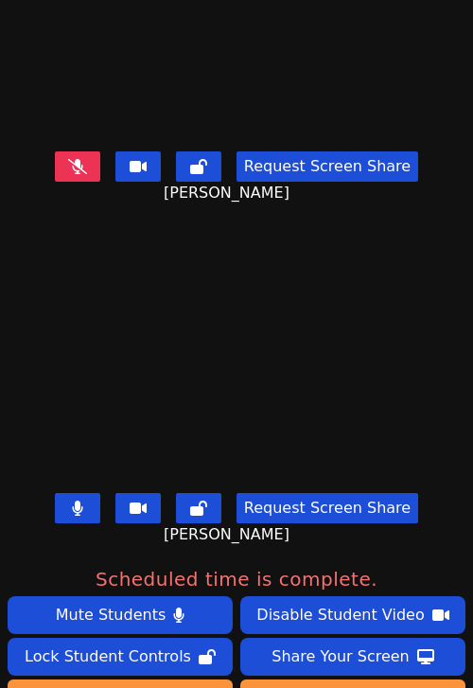
scroll to position [331, 0]
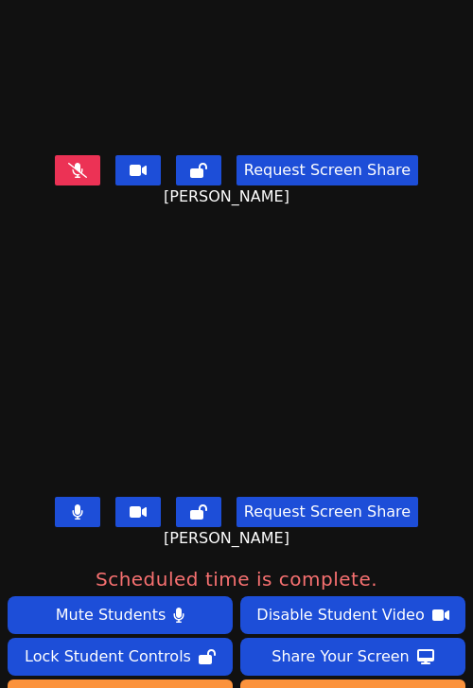
click at [73, 174] on button at bounding box center [77, 170] width 45 height 30
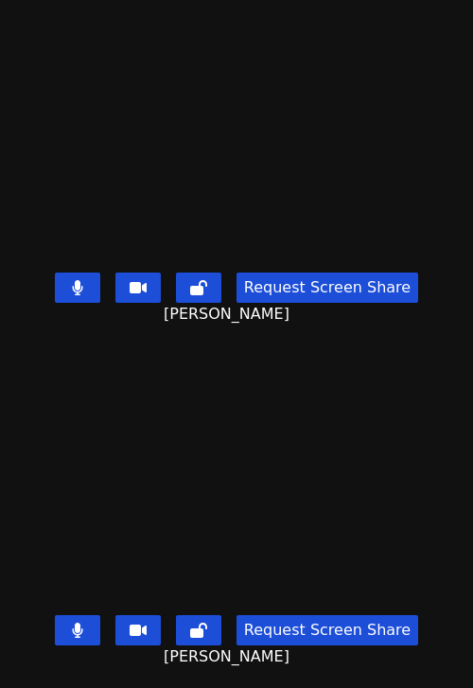
scroll to position [0, 0]
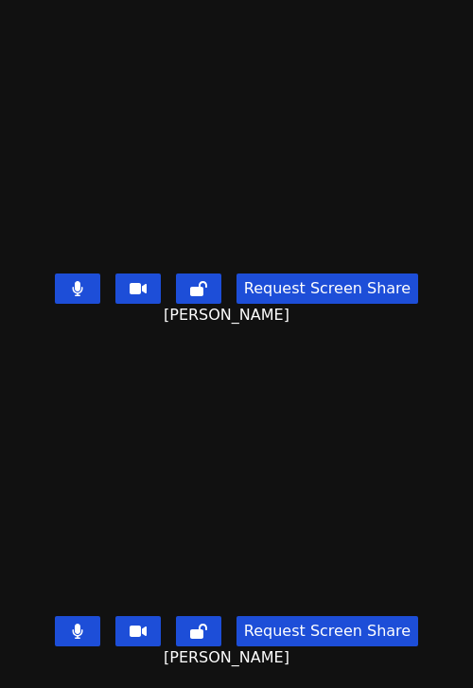
drag, startPoint x: 142, startPoint y: 314, endPoint x: 333, endPoint y: 319, distance: 191.1
click at [333, 319] on div "Request Screen Share [PERSON_NAME]" at bounding box center [236, 304] width 473 height 76
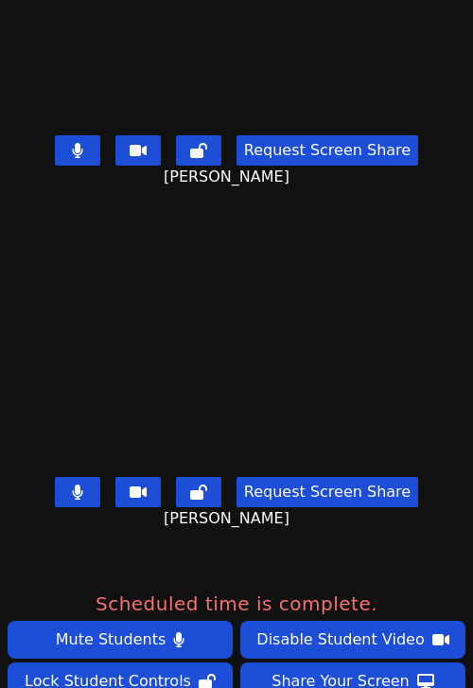
scroll to position [360, 0]
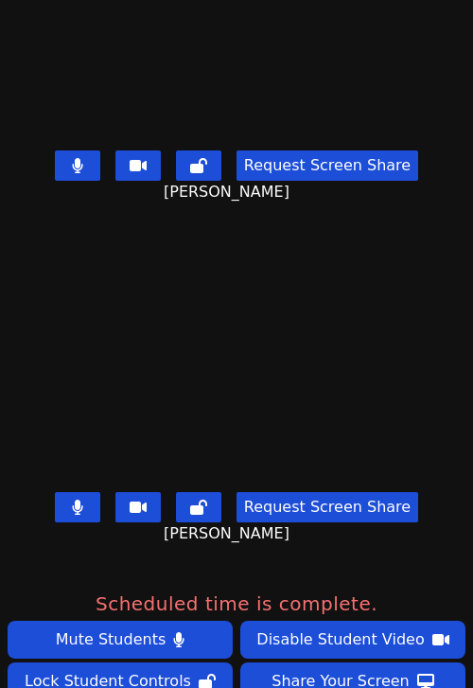
click at [70, 169] on button at bounding box center [77, 165] width 45 height 30
click at [79, 510] on icon at bounding box center [77, 506] width 11 height 15
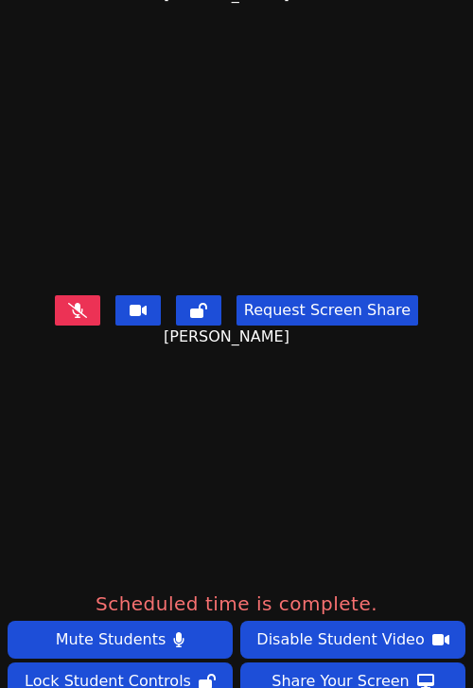
scroll to position [0, 0]
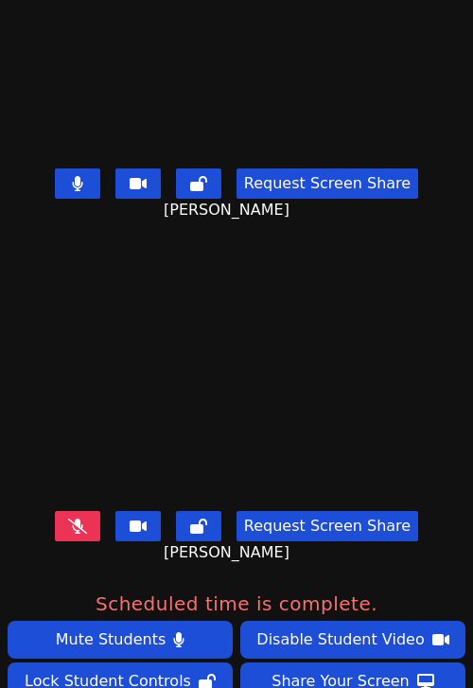
click at [93, 180] on button at bounding box center [77, 183] width 45 height 30
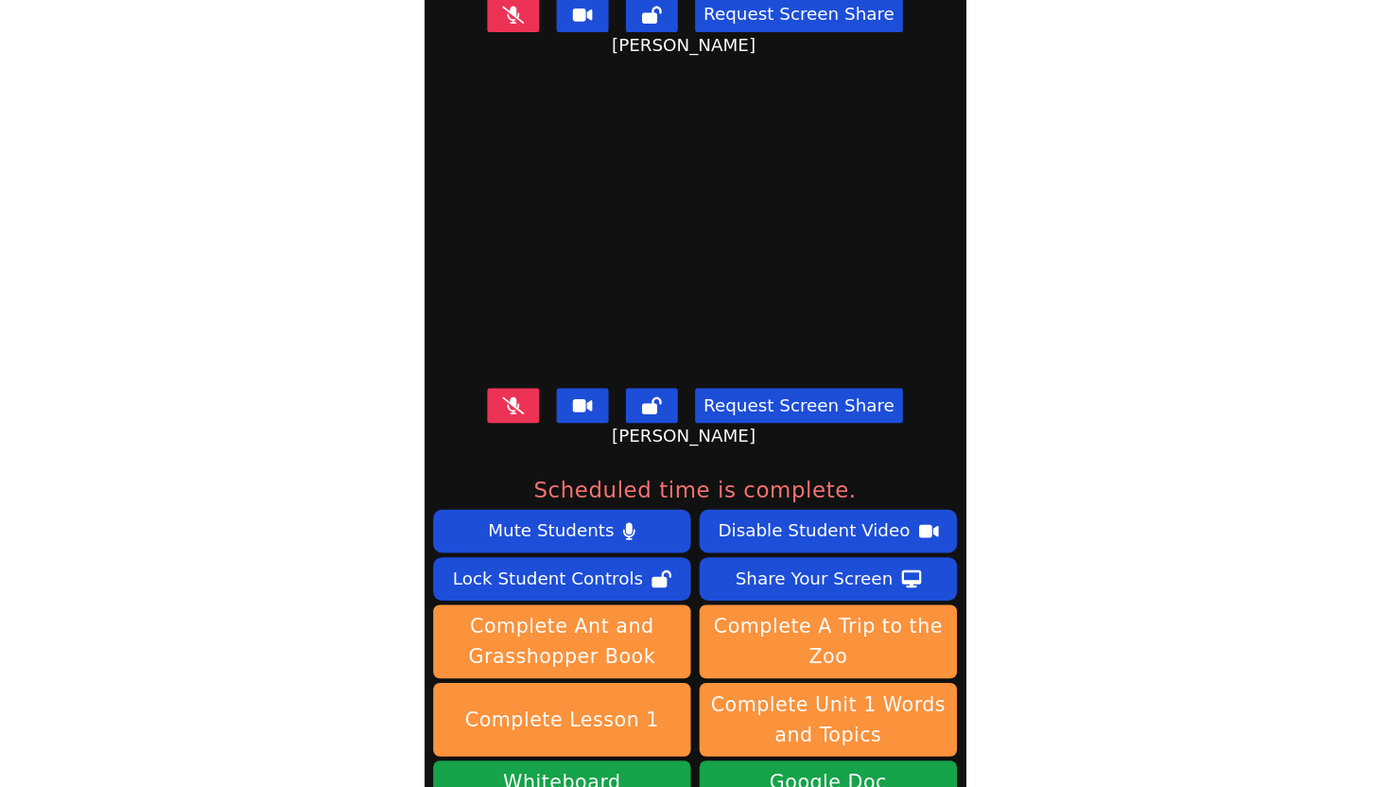
scroll to position [475, 0]
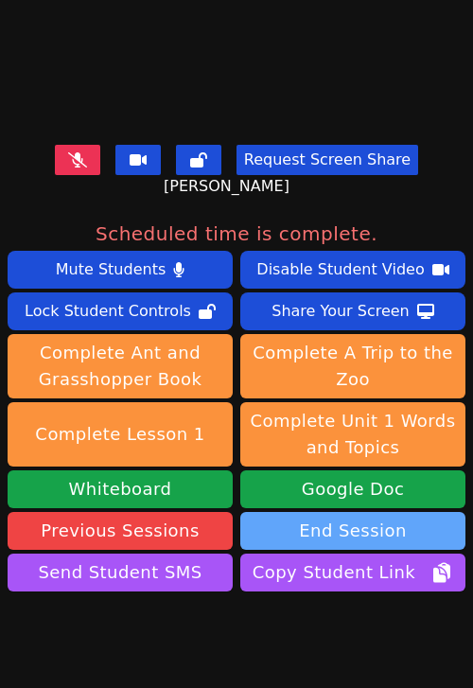
click at [382, 531] on button "End Session" at bounding box center [352, 531] width 225 height 38
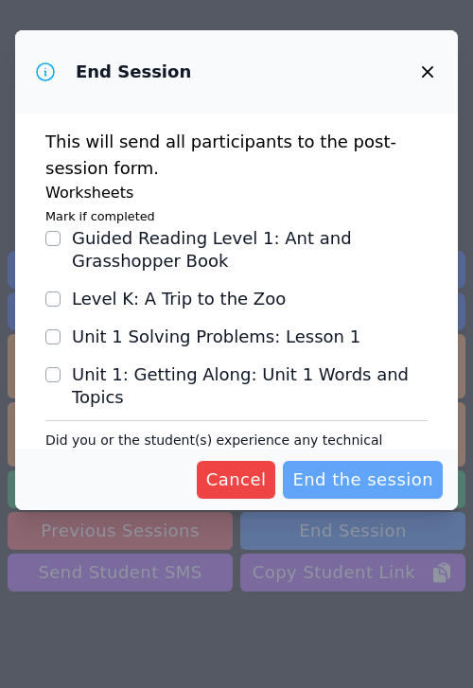
click at [350, 462] on button "End the session" at bounding box center [363, 480] width 160 height 38
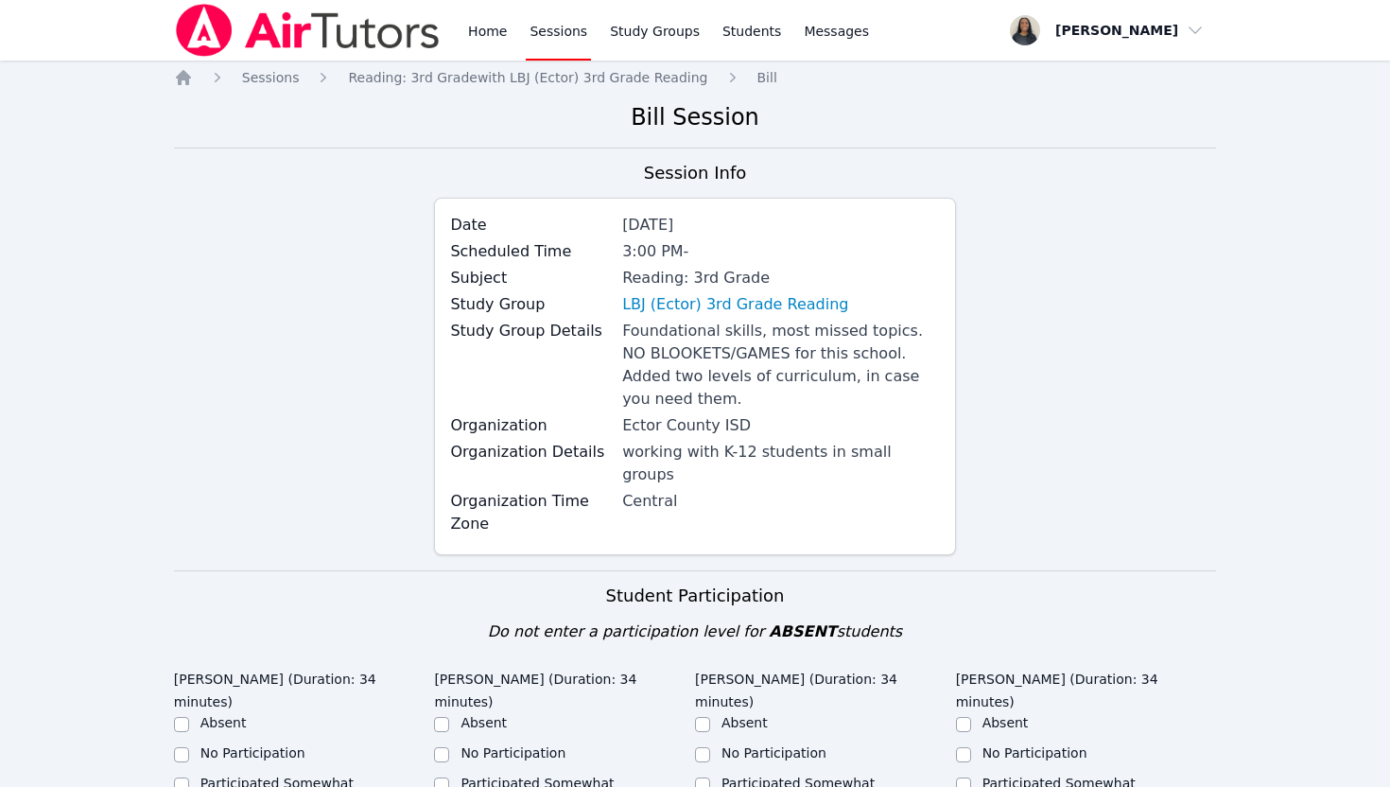
scroll to position [233, 0]
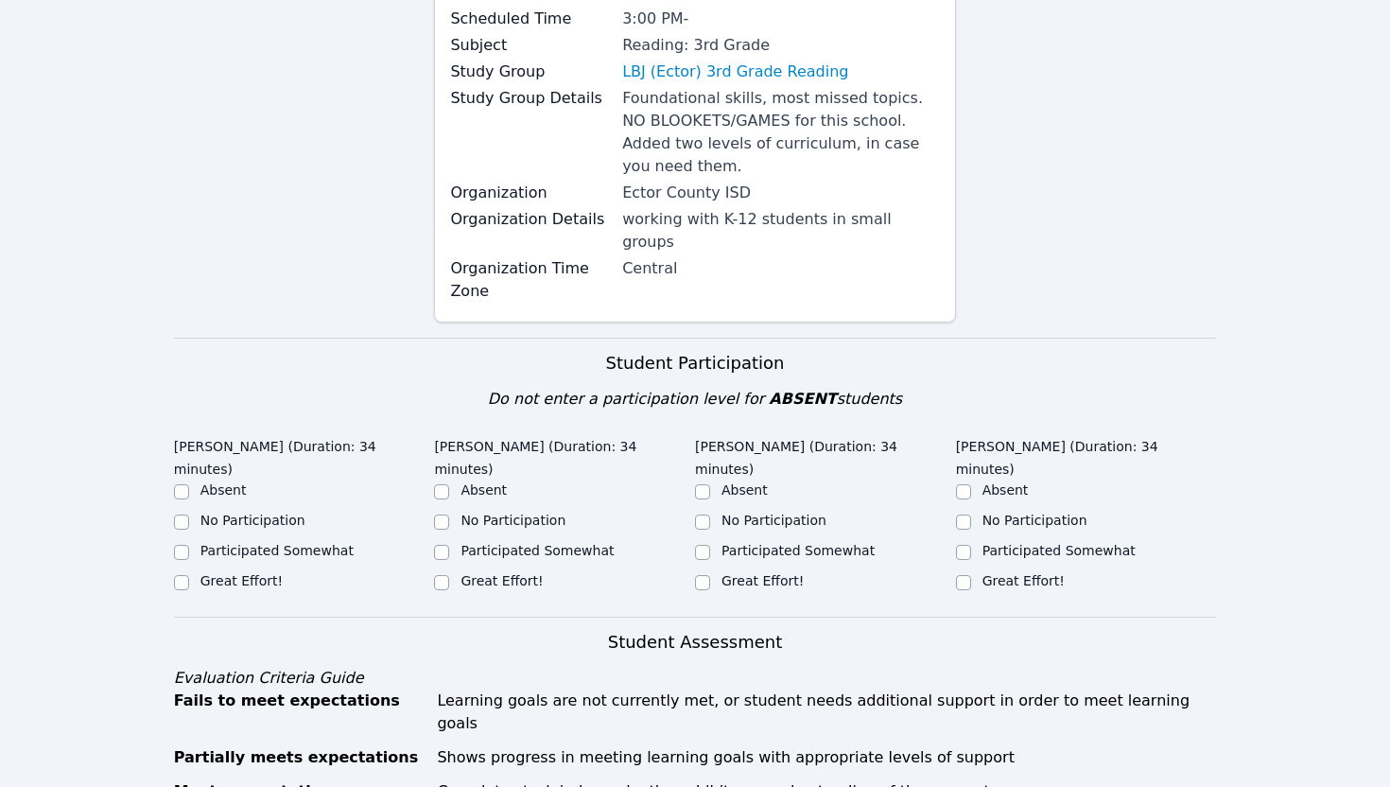
click at [242, 573] on label "Great Effort!" at bounding box center [241, 580] width 82 height 15
click at [189, 575] on input "Great Effort!" at bounding box center [181, 582] width 15 height 15
checkbox input "true"
click at [496, 573] on label "Great Effort!" at bounding box center [502, 580] width 82 height 15
click at [449, 575] on input "Great Effort!" at bounding box center [441, 582] width 15 height 15
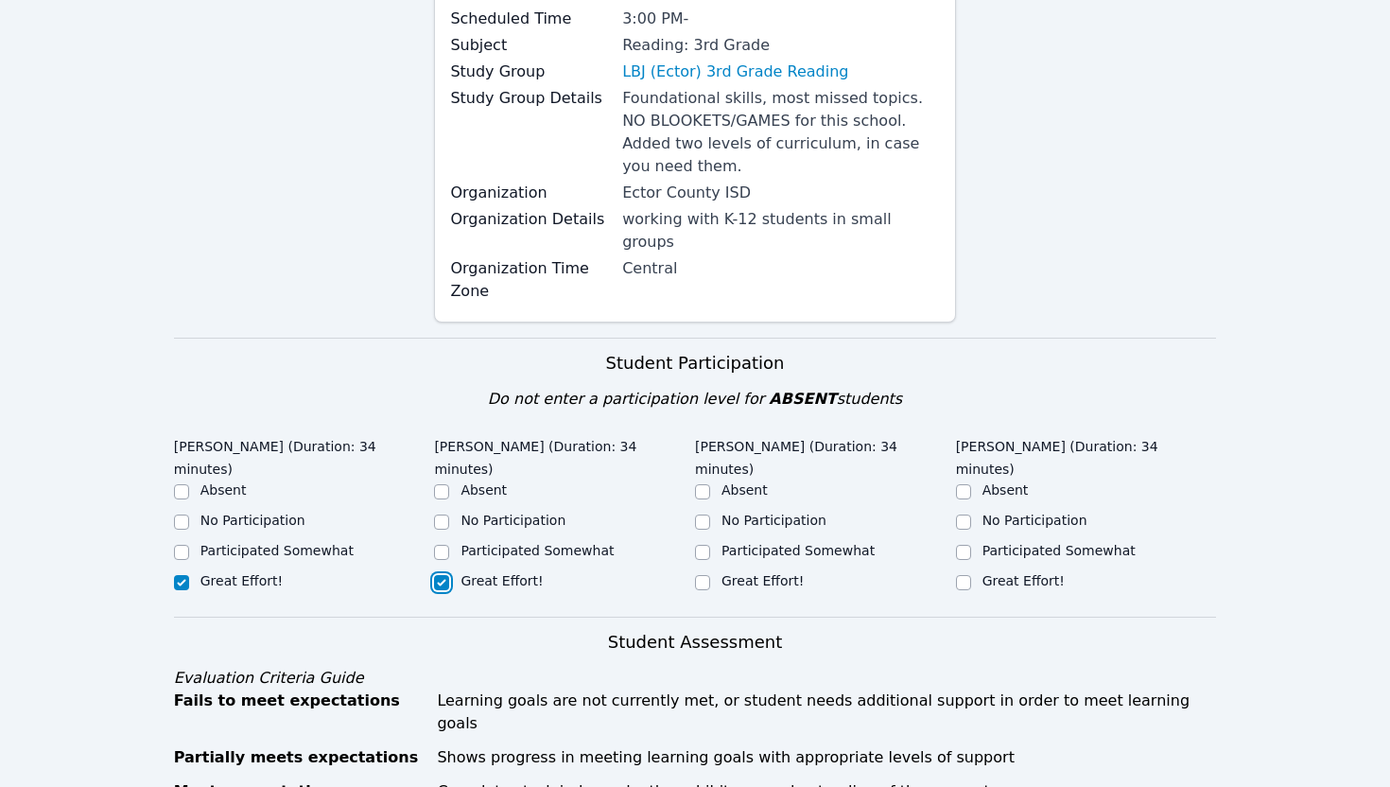
checkbox input "true"
click at [712, 571] on div "Great Effort!" at bounding box center [825, 582] width 261 height 23
click at [975, 571] on div "Great Effort!" at bounding box center [1086, 582] width 261 height 23
click at [701, 575] on input "Great Effort!" at bounding box center [702, 582] width 15 height 15
checkbox input "true"
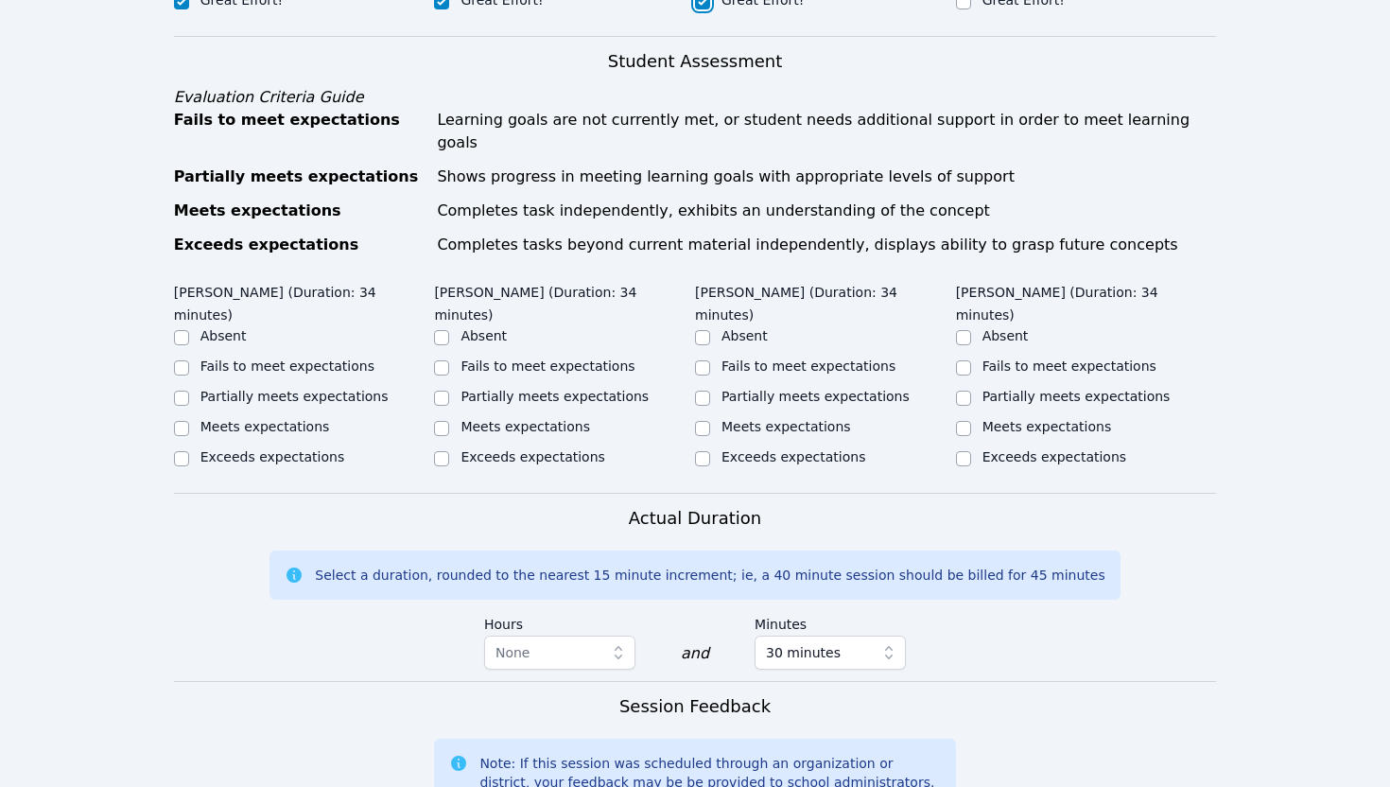
scroll to position [823, 0]
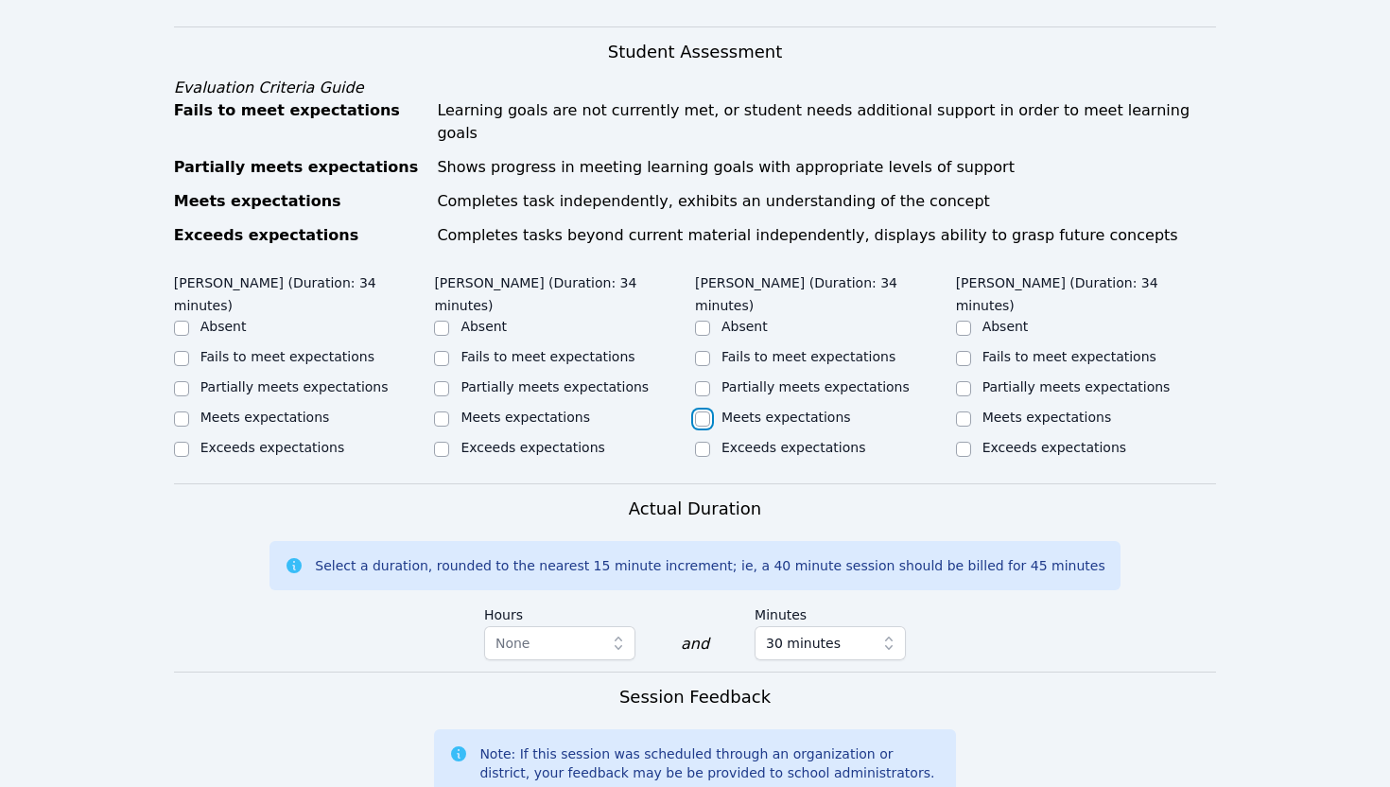
click at [704, 411] on input "Meets expectations" at bounding box center [702, 418] width 15 height 15
checkbox input "true"
click at [564, 409] on label "Meets expectations" at bounding box center [526, 416] width 130 height 15
click at [449, 411] on input "Meets expectations" at bounding box center [441, 418] width 15 height 15
checkbox input "true"
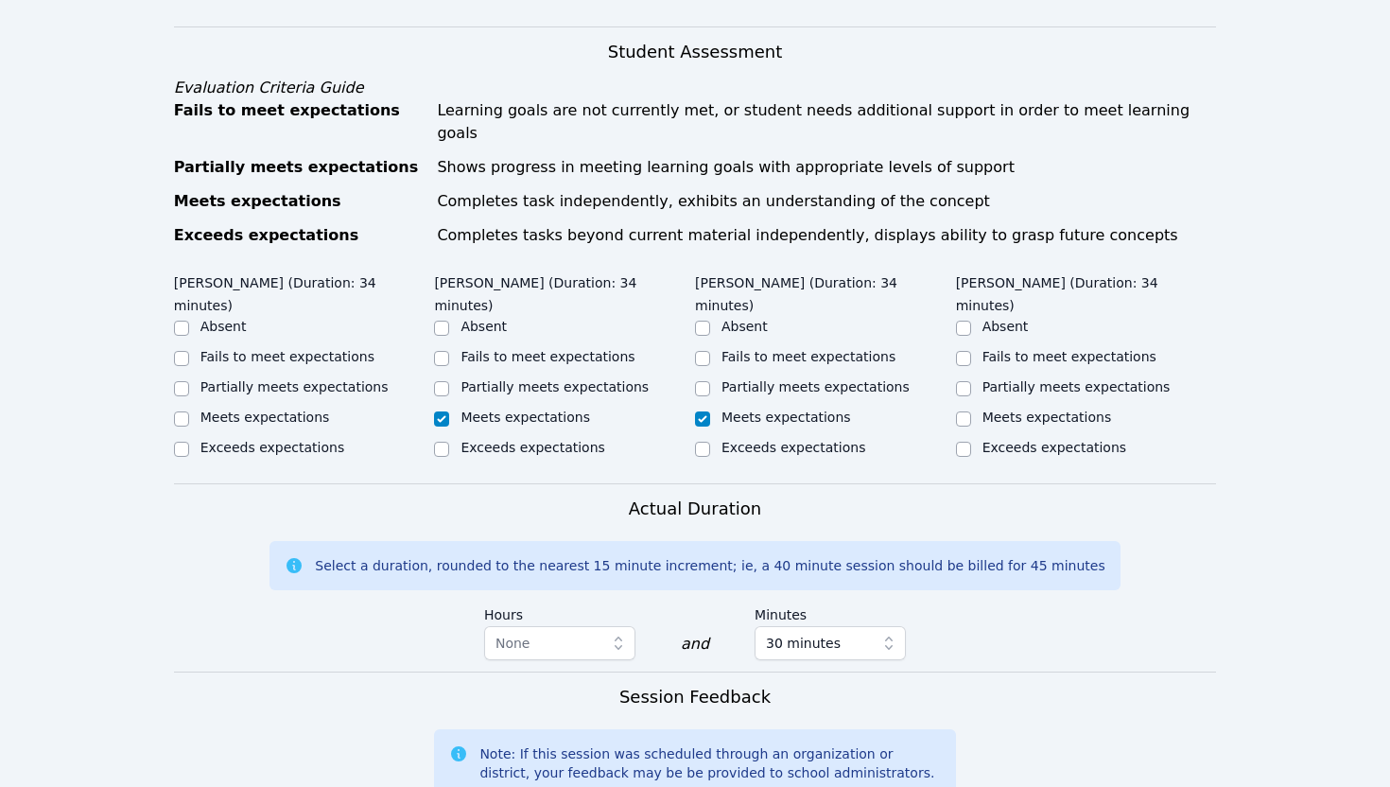
click at [315, 409] on label "Meets expectations" at bounding box center [265, 416] width 130 height 15
click at [189, 411] on input "Meets expectations" at bounding box center [181, 418] width 15 height 15
checkbox input "true"
click at [1077, 409] on label "Meets expectations" at bounding box center [1048, 416] width 130 height 15
click at [971, 411] on input "Meets expectations" at bounding box center [963, 418] width 15 height 15
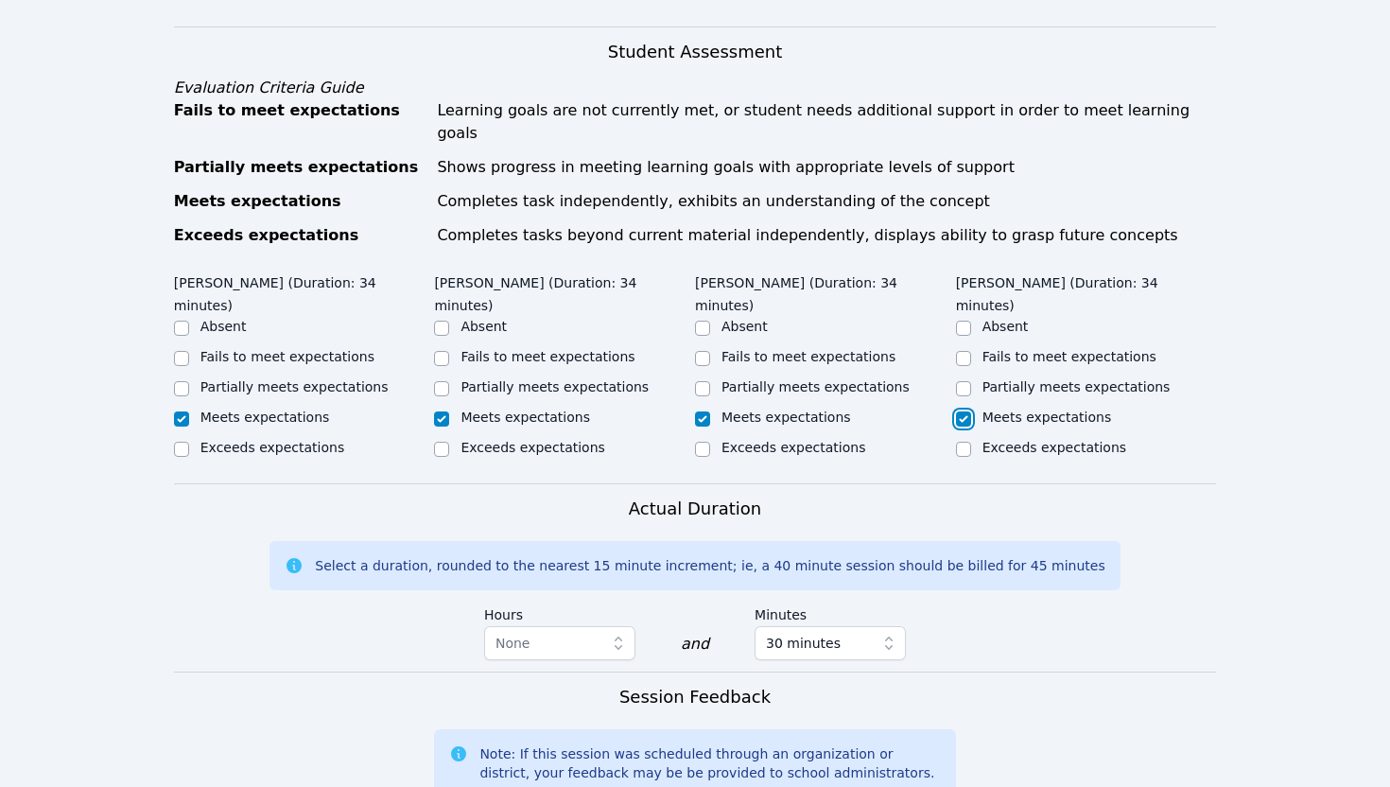
checkbox input "true"
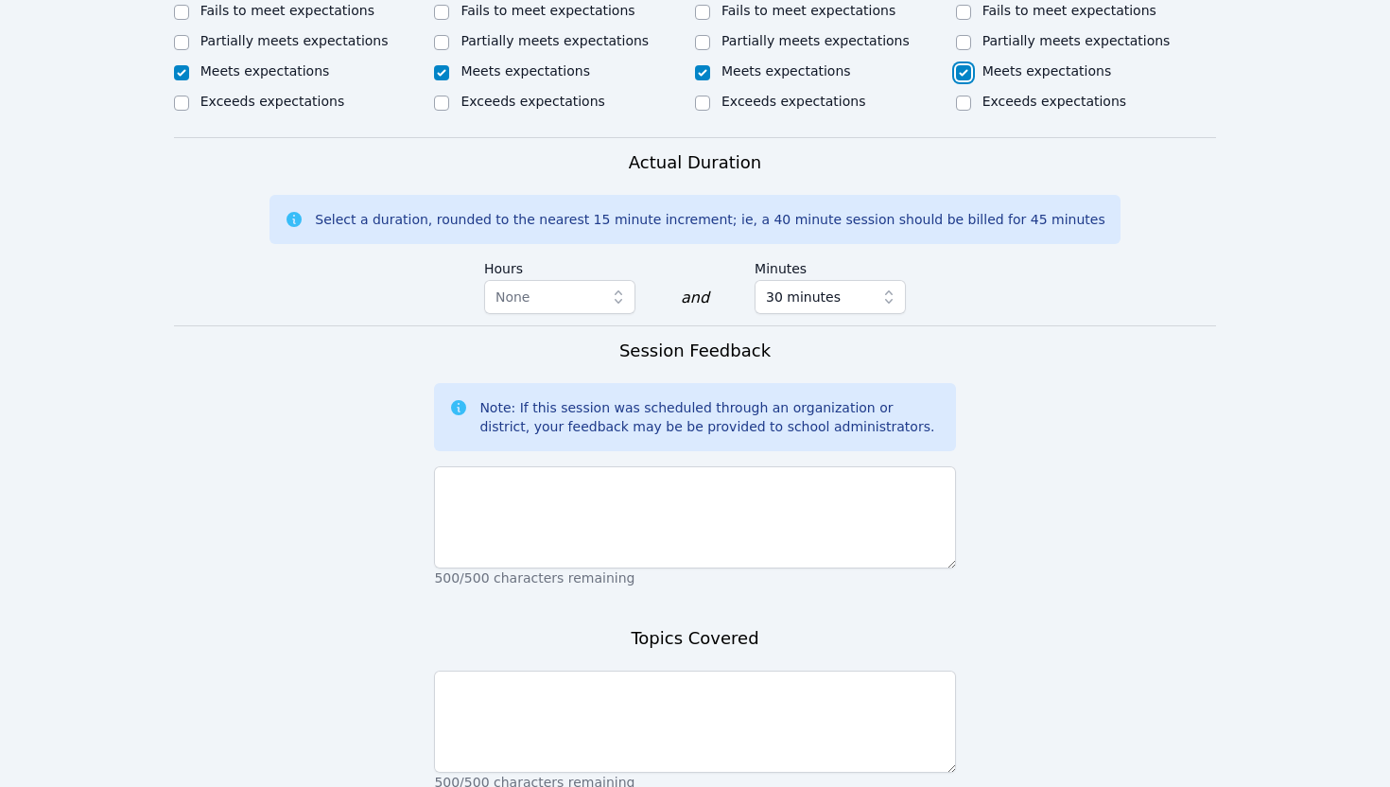
scroll to position [1215, 0]
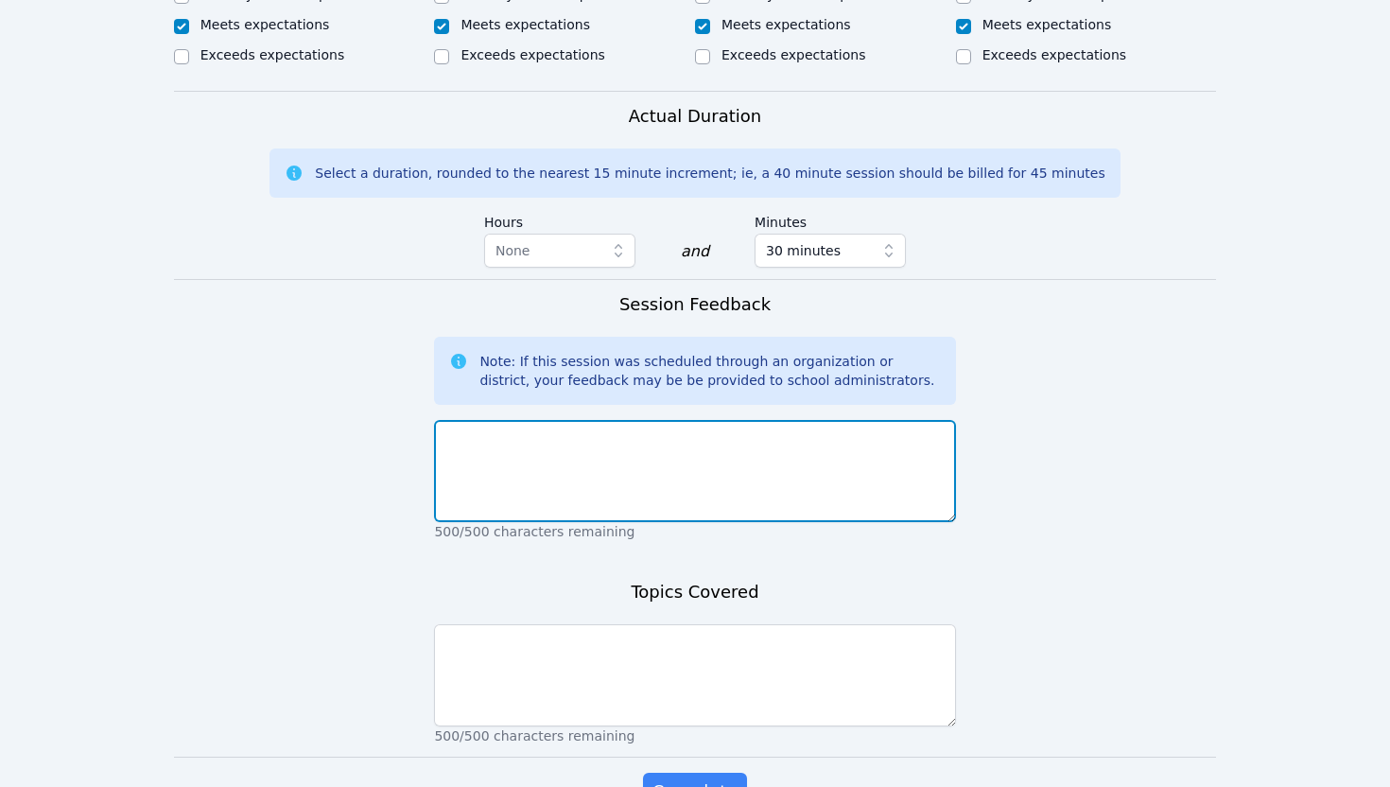
click at [545, 427] on textarea at bounding box center [694, 471] width 521 height 102
paste textarea "The students did amazing [DATE]. We read The Grasshopper and the Ant and discus…"
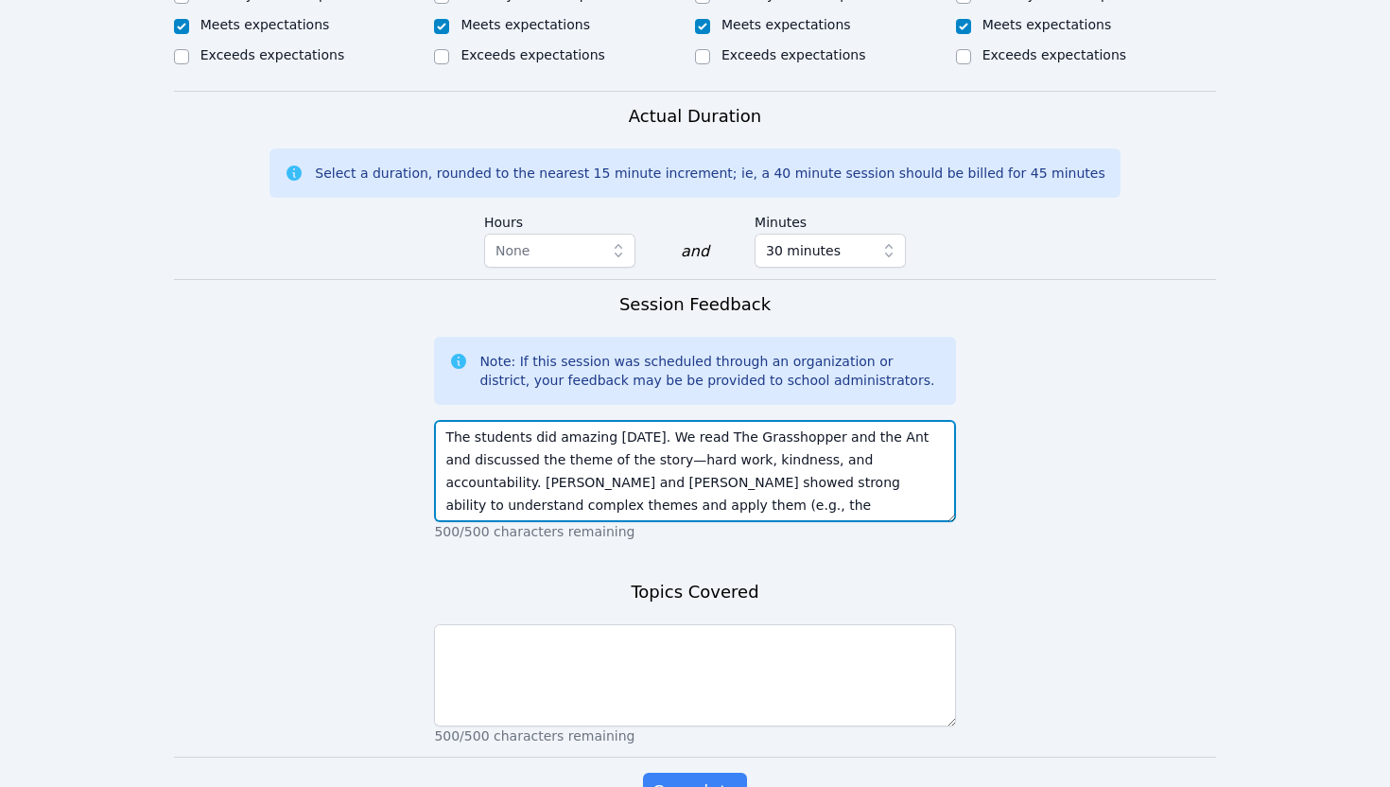
scroll to position [36, 0]
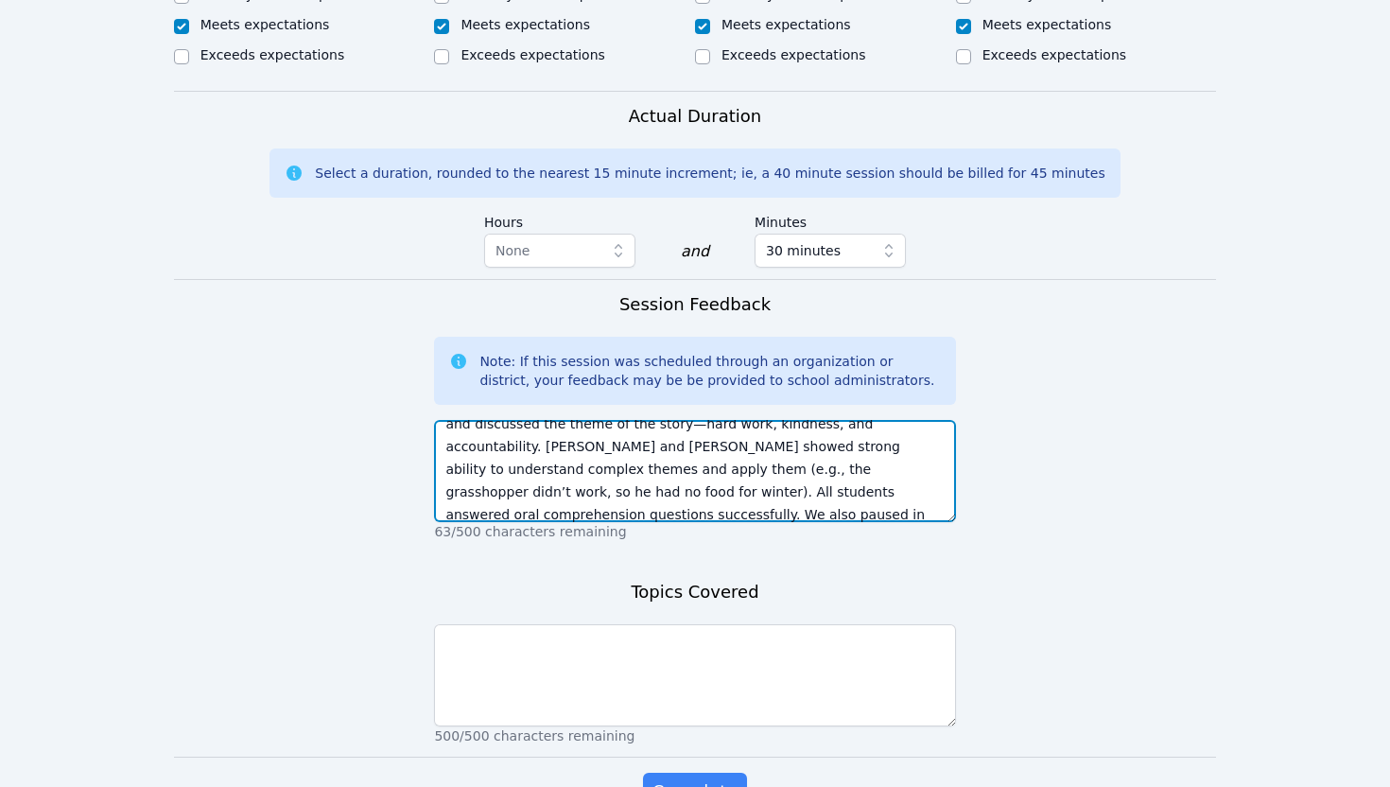
type textarea "The students did amazing [DATE]. We read The Grasshopper and the Ant and discus…"
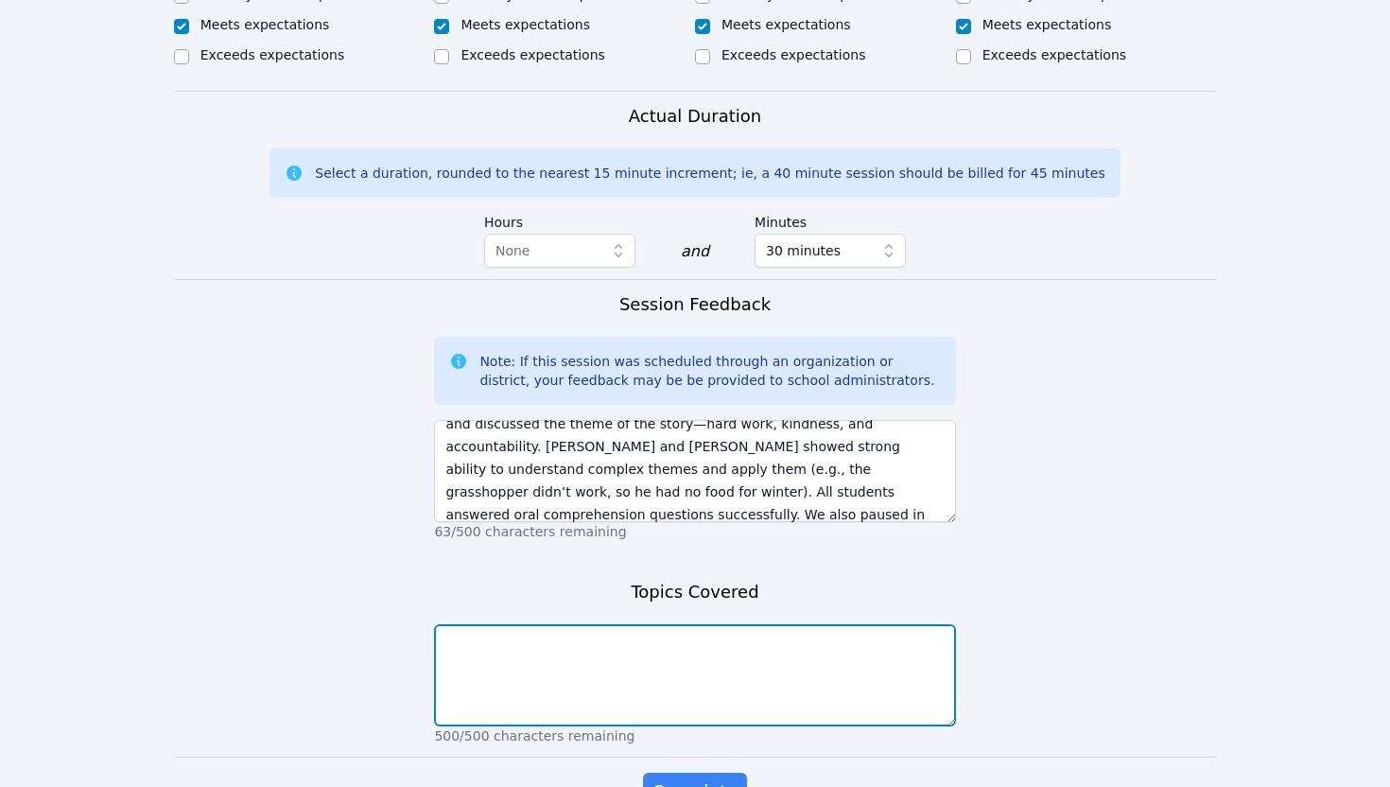
click at [538, 624] on textarea at bounding box center [694, 675] width 521 height 102
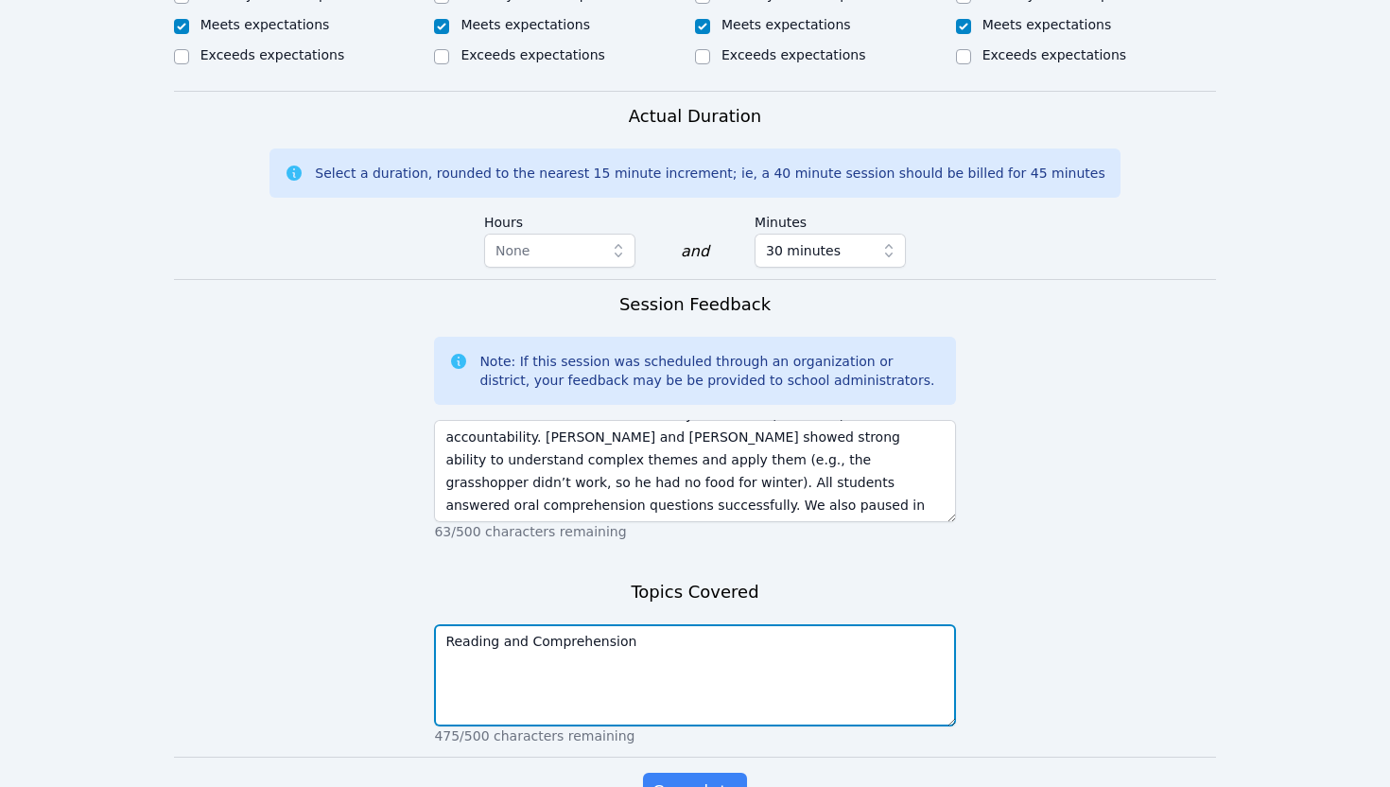
click at [495, 624] on textarea "Reading and Comprehension" at bounding box center [694, 675] width 521 height 102
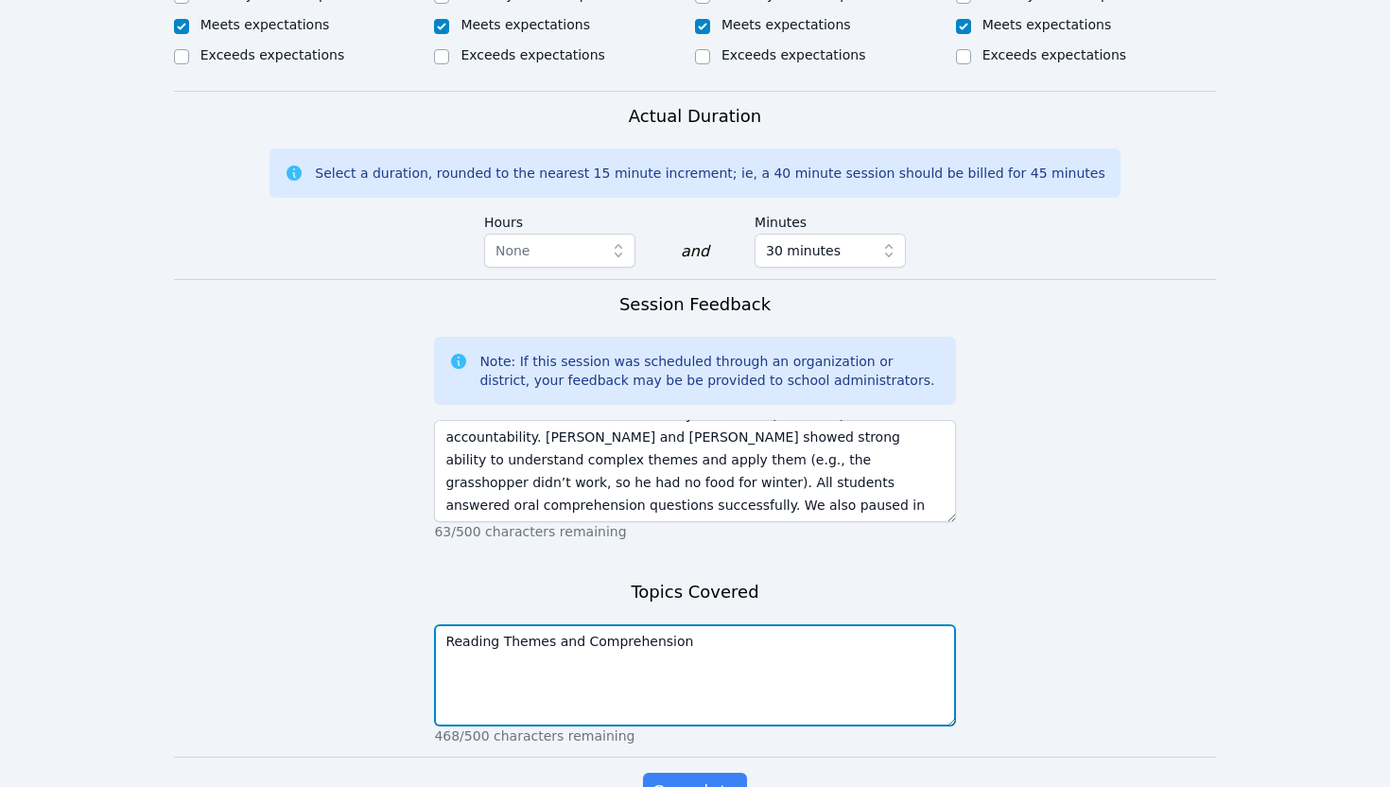
drag, startPoint x: 496, startPoint y: 571, endPoint x: 379, endPoint y: 563, distance: 117.6
click at [381, 565] on form "Student Participation Do not enter a participation level for ABSENT students [P…" at bounding box center [695, 101] width 1043 height 1493
type textarea "Story Themes and Comprehension"
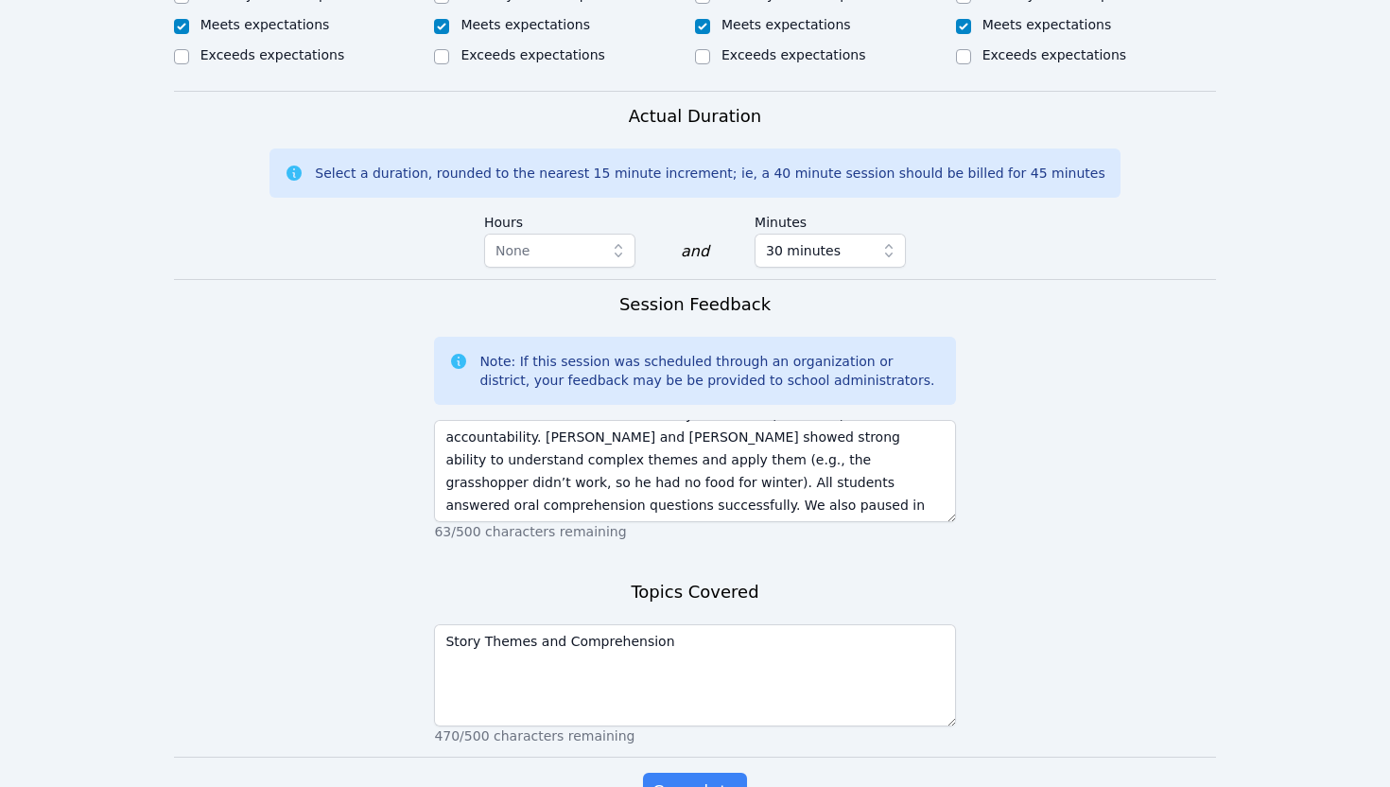
click at [314, 641] on form "Student Participation Do not enter a participation level for ABSENT students [P…" at bounding box center [695, 101] width 1043 height 1493
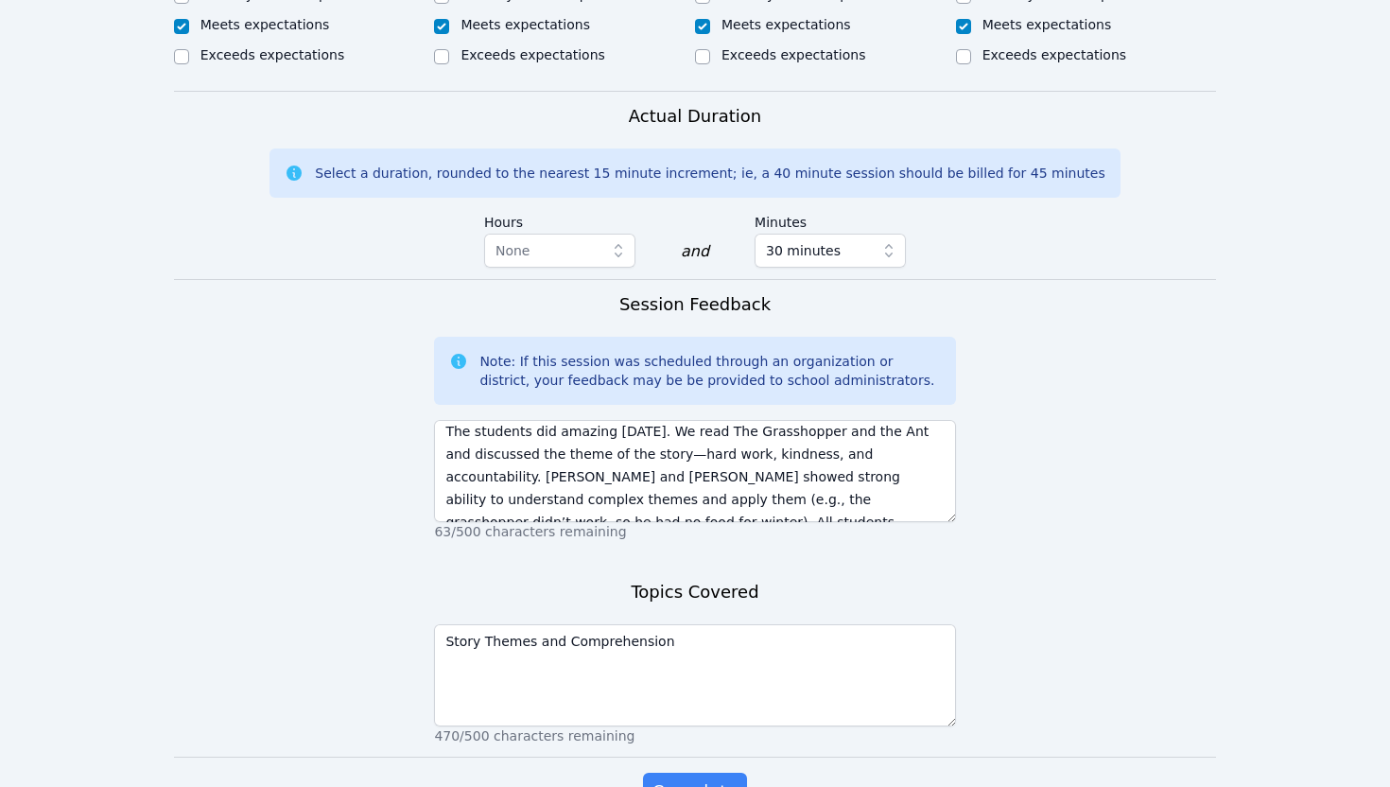
scroll to position [0, 0]
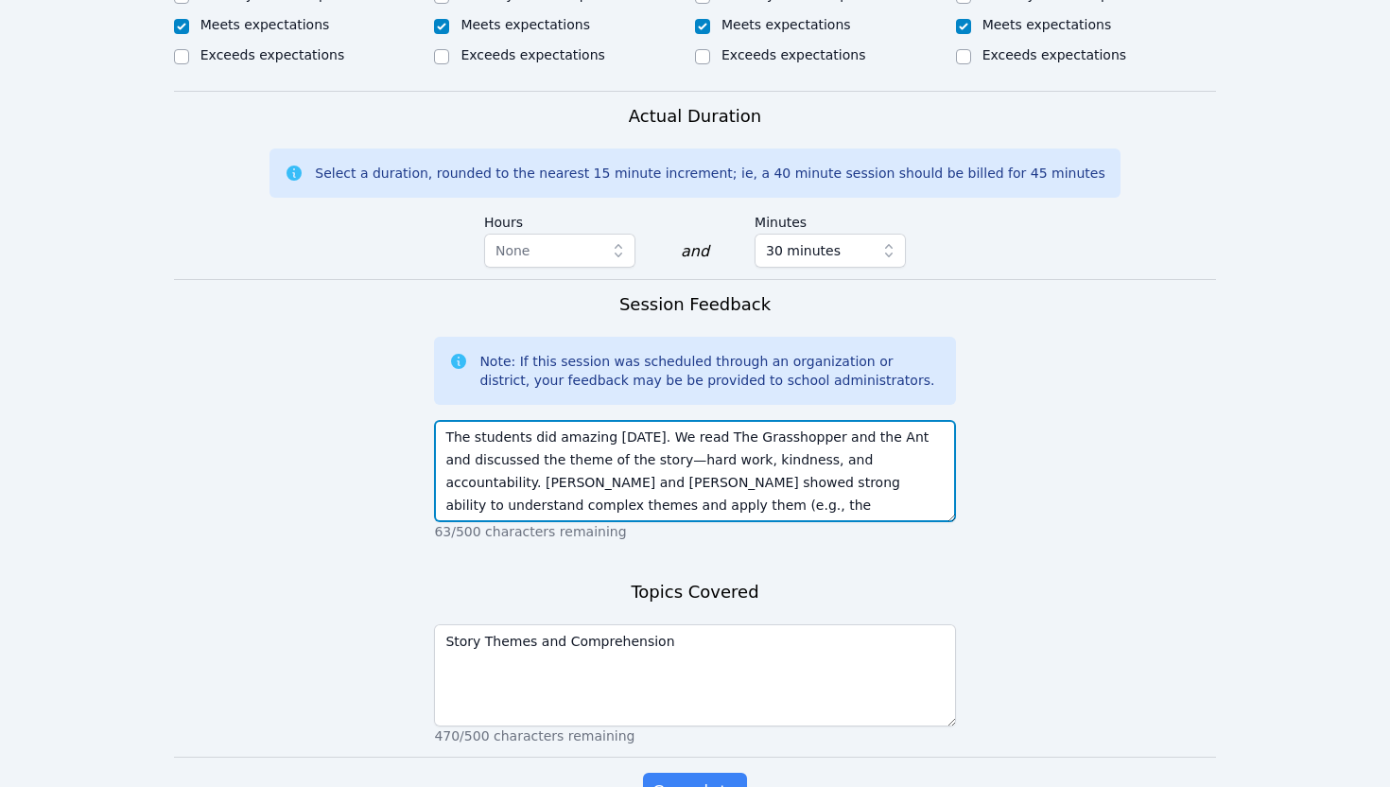
click at [524, 420] on textarea "The students did amazing [DATE]. We read The Grasshopper and the Ant and discus…" at bounding box center [694, 471] width 521 height 102
click at [522, 420] on textarea "The students did amazing [DATE]. We read The Grasshopper and the Ant and discus…" at bounding box center [694, 471] width 521 height 102
drag, startPoint x: 712, startPoint y: 414, endPoint x: 667, endPoint y: 414, distance: 45.4
click at [667, 420] on textarea "The students did amazing [DATE]. We read The Grasshopper and the Ant and discus…" at bounding box center [694, 471] width 521 height 102
type textarea "The students did amazing [DATE]. We read The Grasshopper and the Ant and discus…"
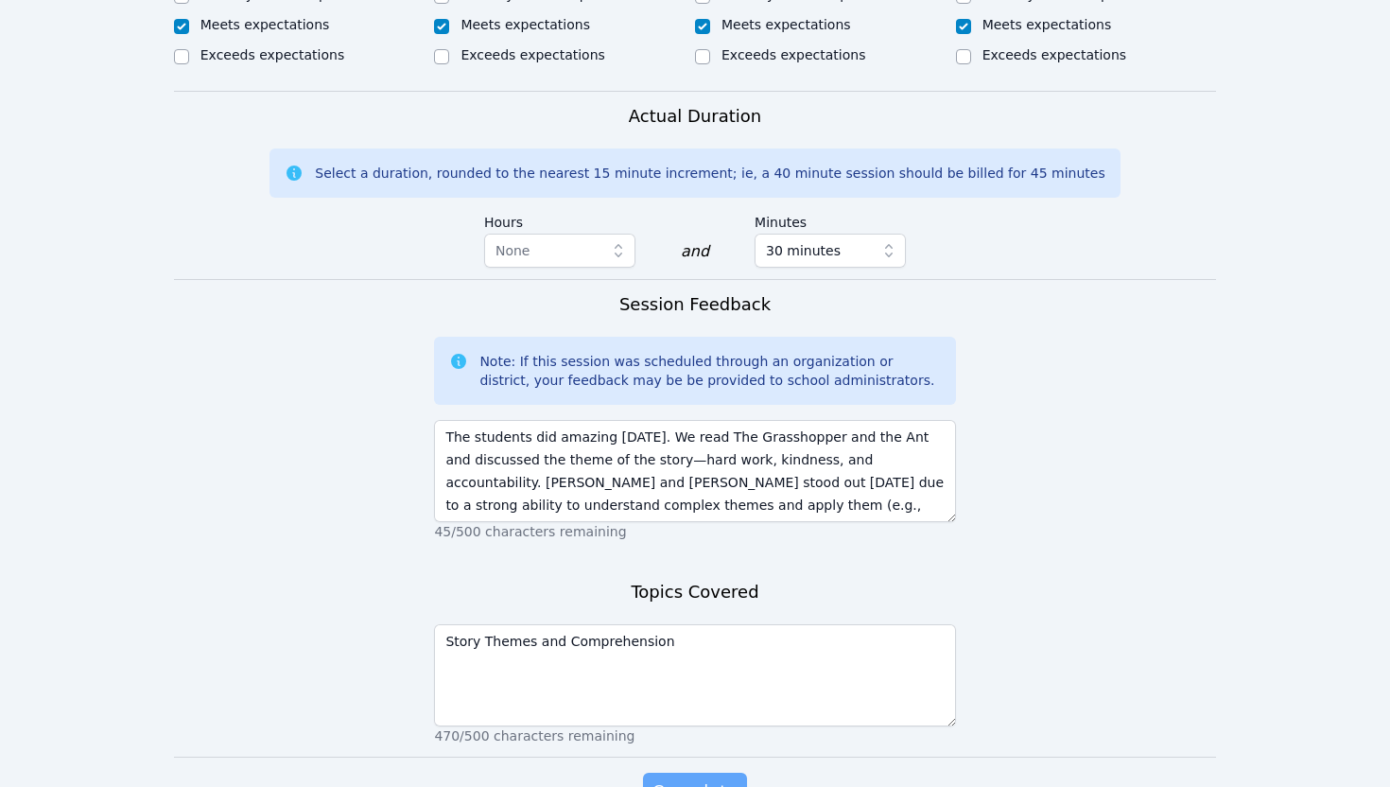
click at [696, 778] on span "Complete" at bounding box center [695, 791] width 85 height 26
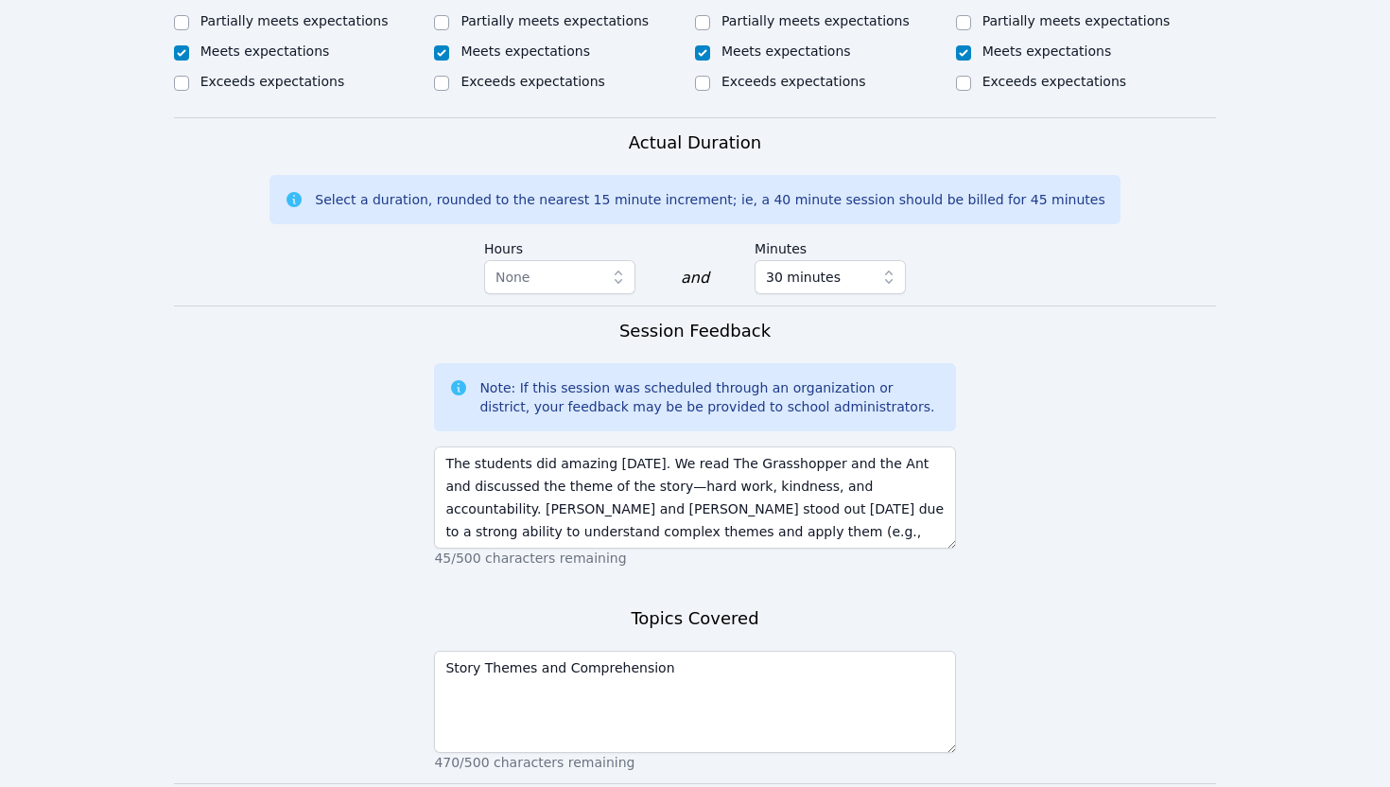
scroll to position [1242, 0]
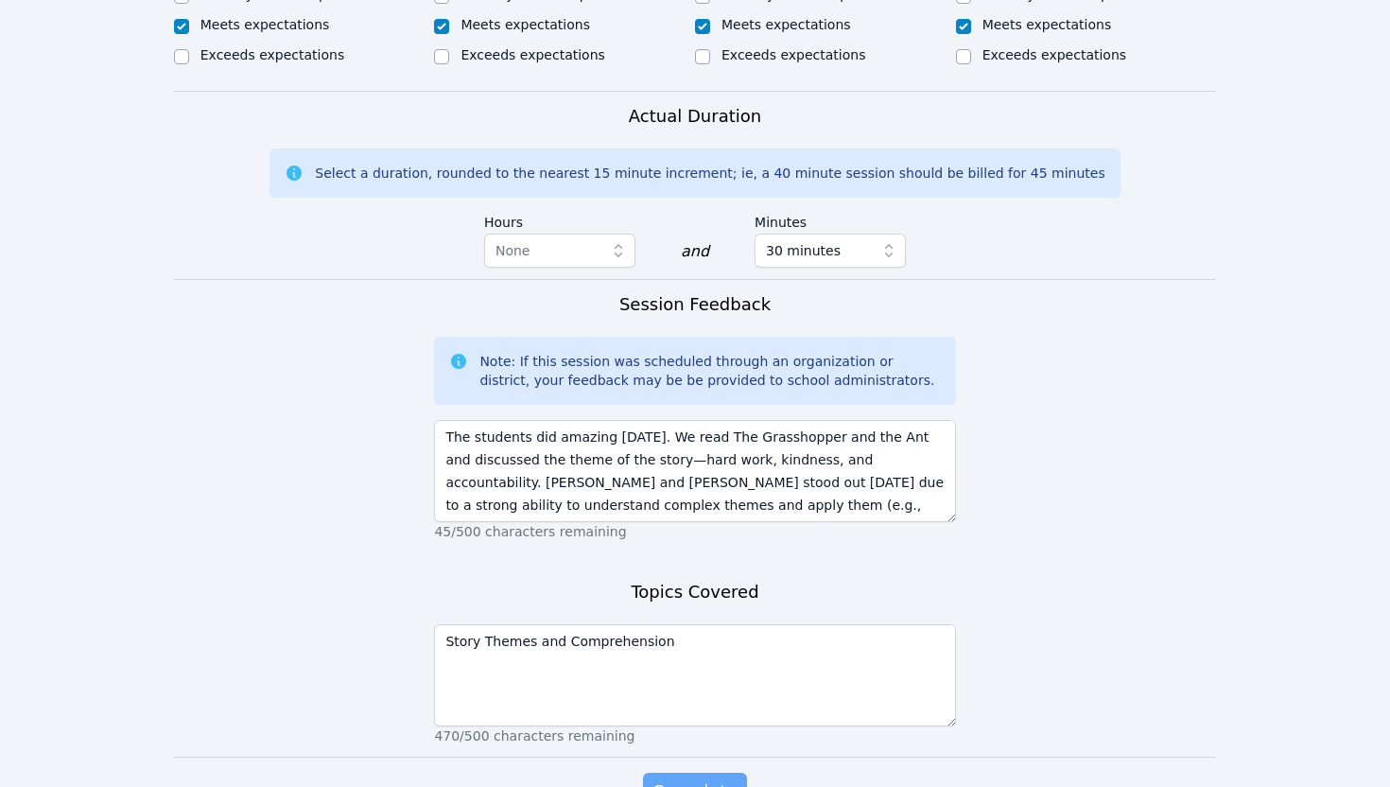
click at [672, 778] on span "Complete" at bounding box center [695, 791] width 85 height 26
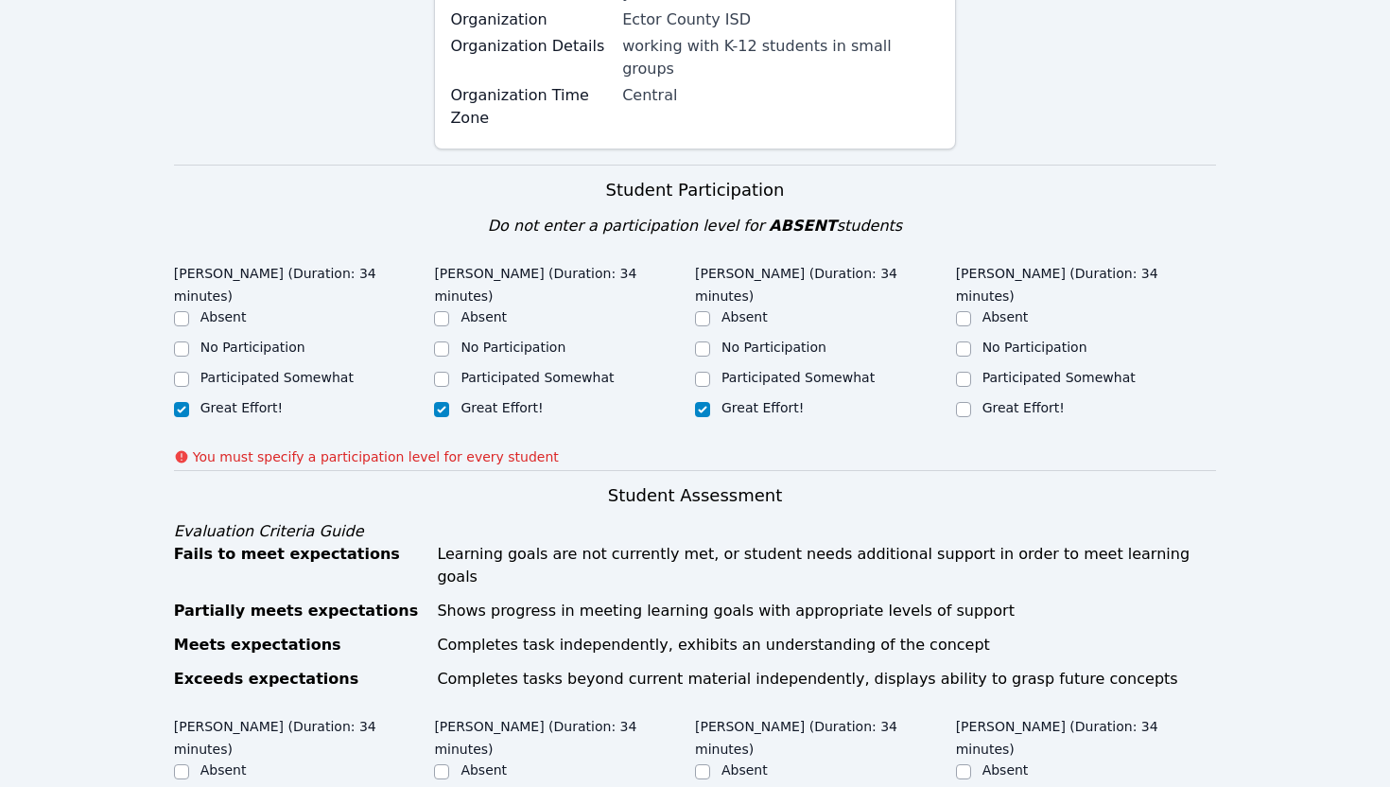
scroll to position [403, 0]
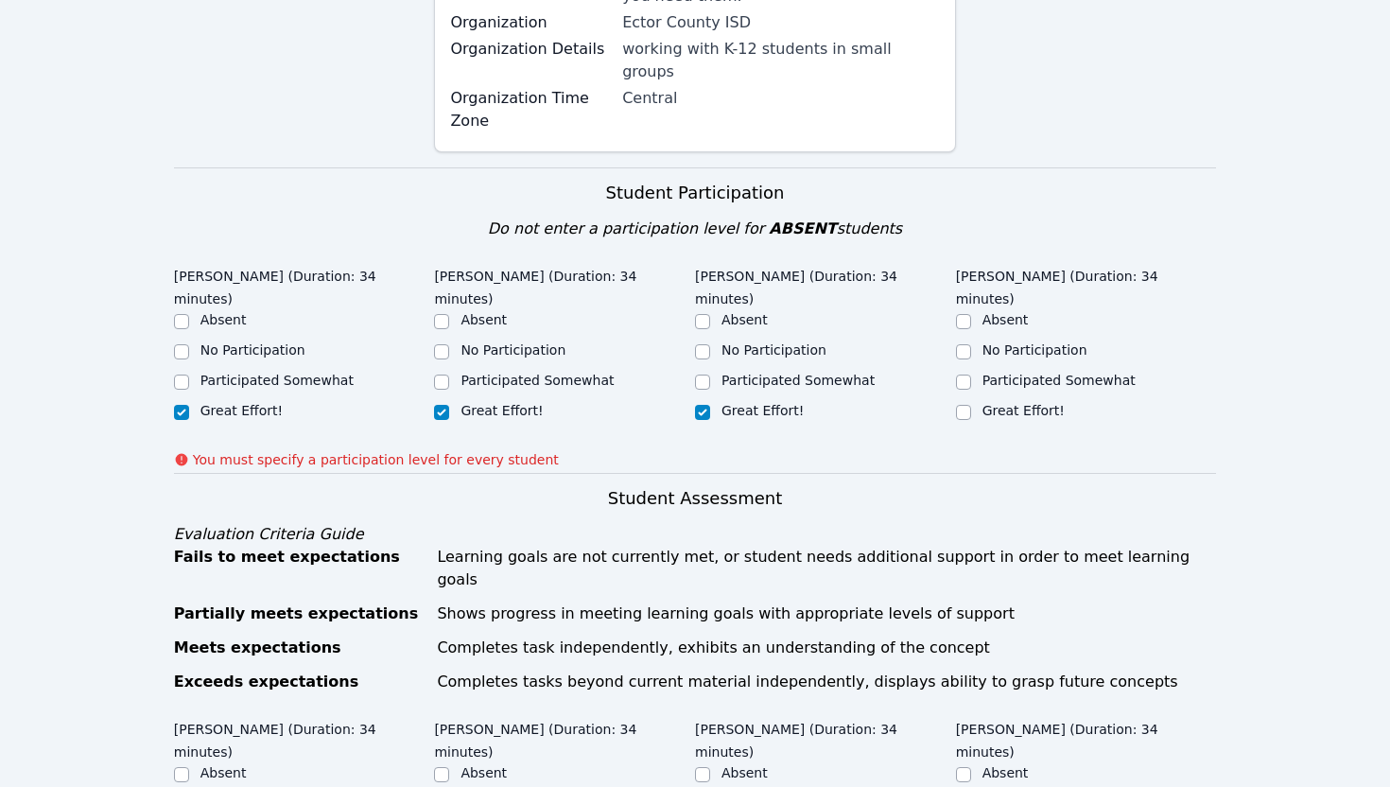
click at [973, 401] on div "Great Effort!" at bounding box center [1086, 412] width 261 height 23
click at [967, 405] on input "Great Effort!" at bounding box center [963, 412] width 15 height 15
checkbox input "true"
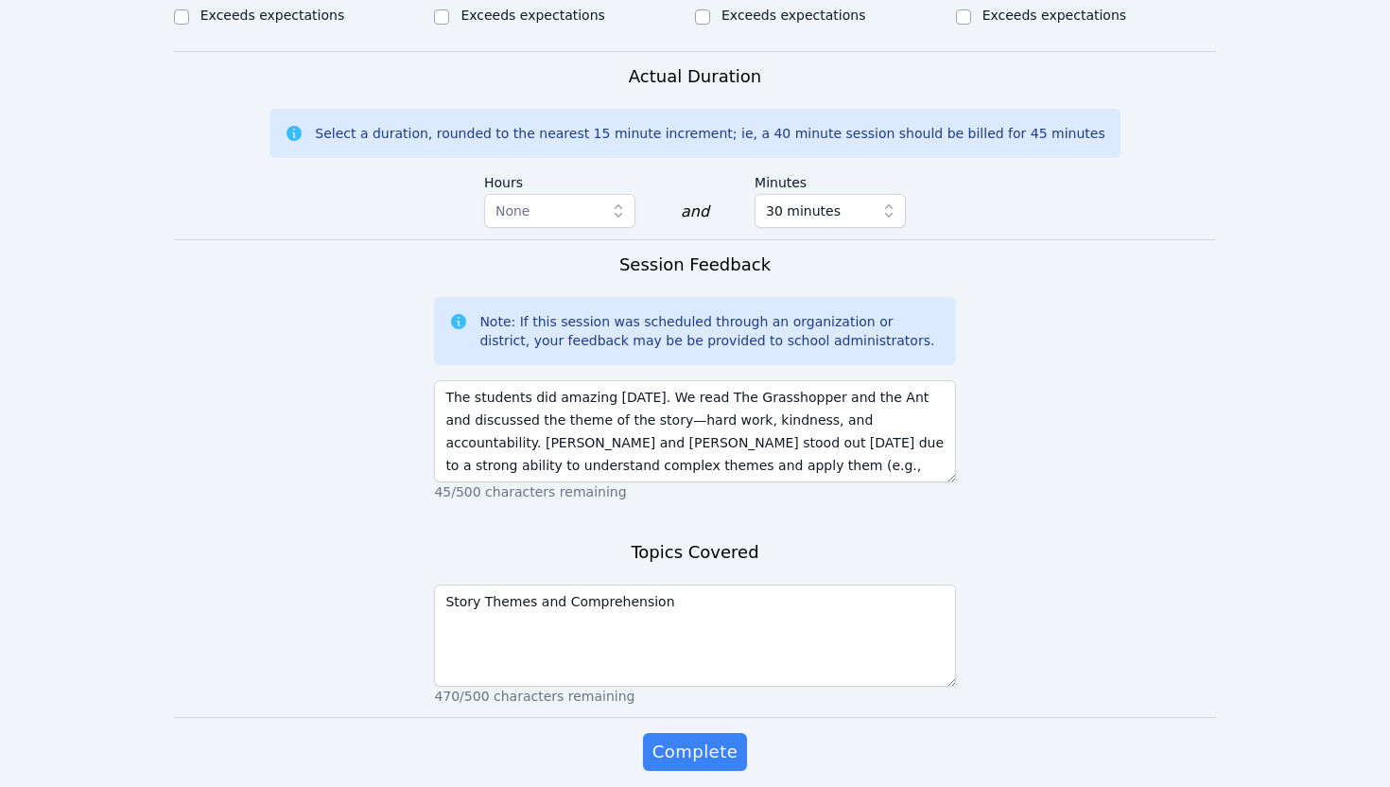
scroll to position [1288, 0]
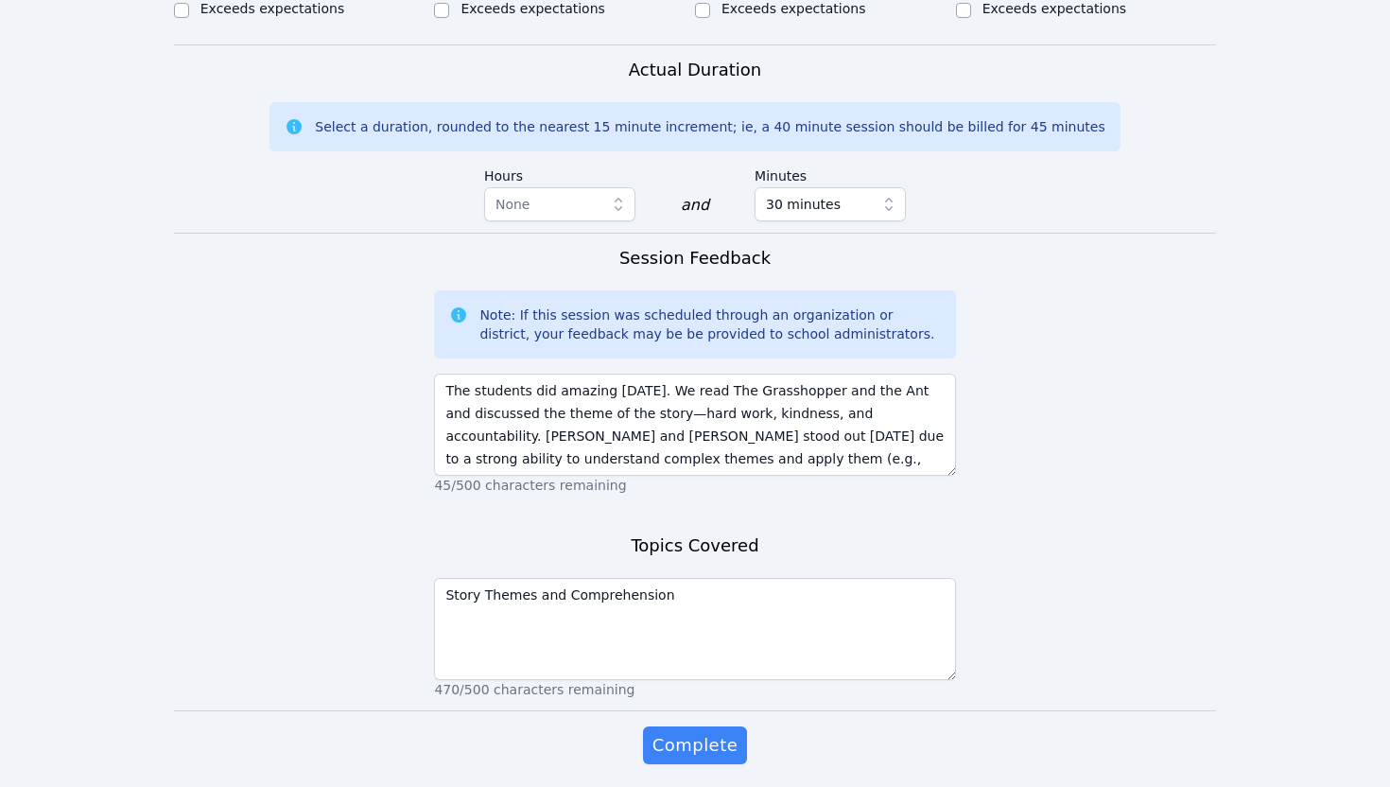
click at [701, 726] on div "Complete" at bounding box center [694, 764] width 521 height 76
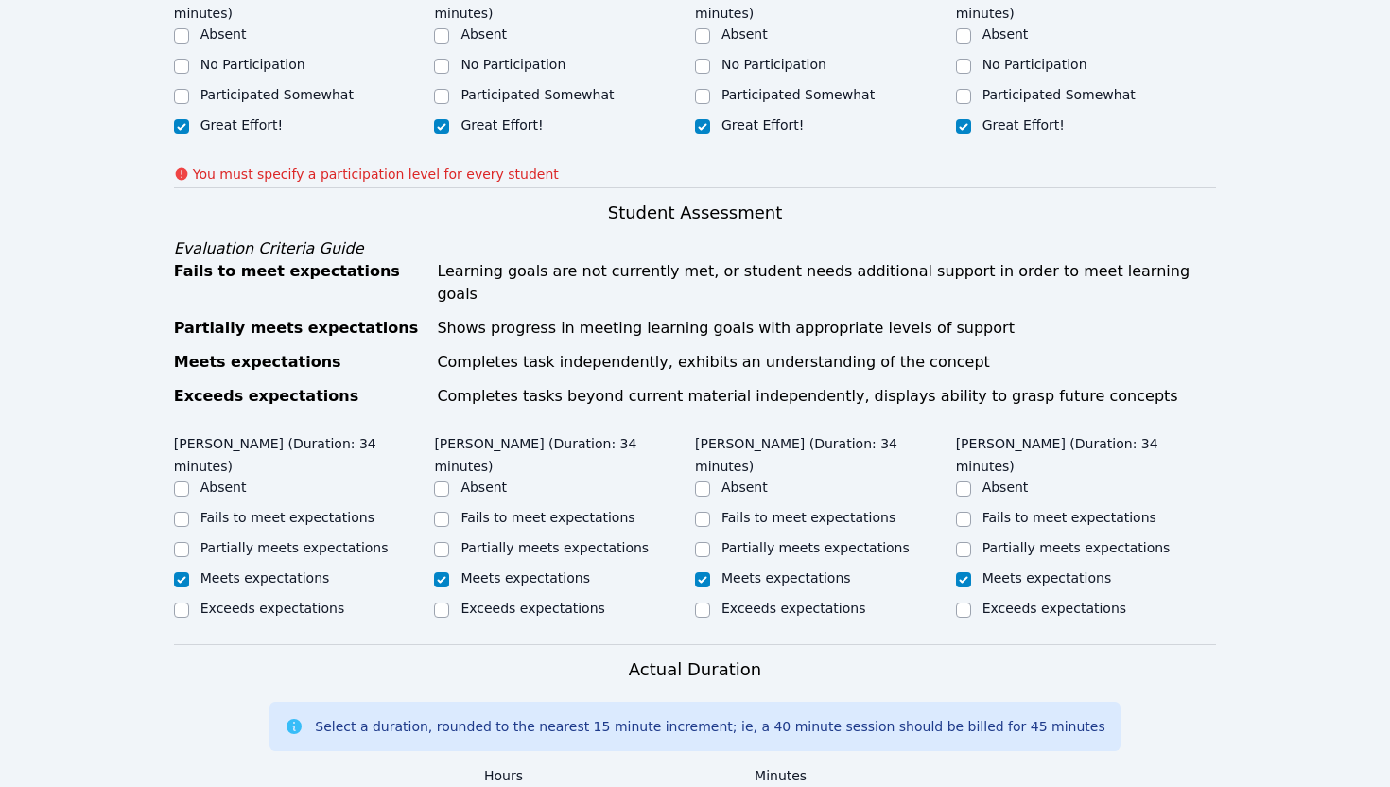
scroll to position [688, 0]
click at [321, 601] on label "Exceeds expectations" at bounding box center [272, 608] width 144 height 15
click at [189, 603] on input "Exceeds expectations" at bounding box center [181, 610] width 15 height 15
checkbox input "true"
checkbox input "false"
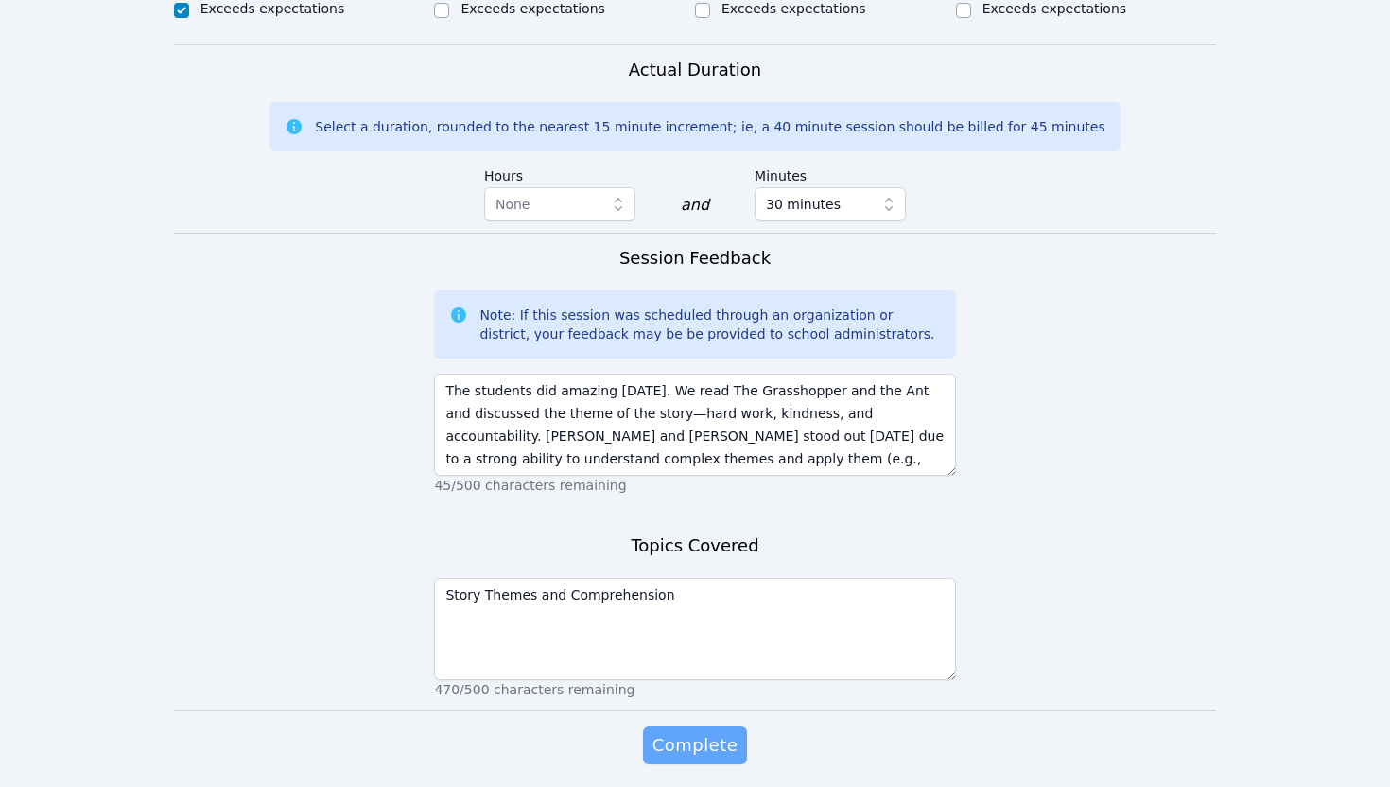
click at [655, 732] on span "Complete" at bounding box center [695, 745] width 85 height 26
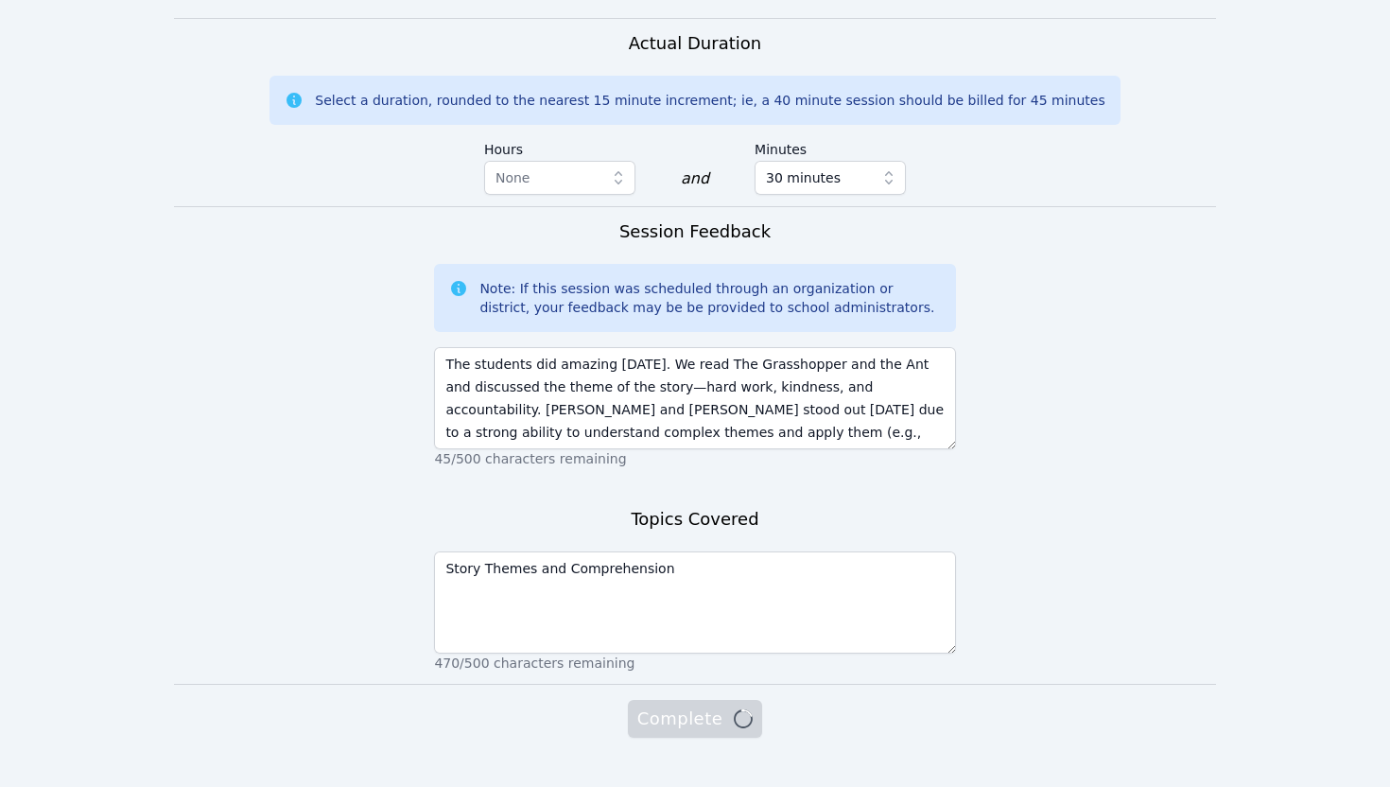
scroll to position [1262, 0]
